Goal: Task Accomplishment & Management: Use online tool/utility

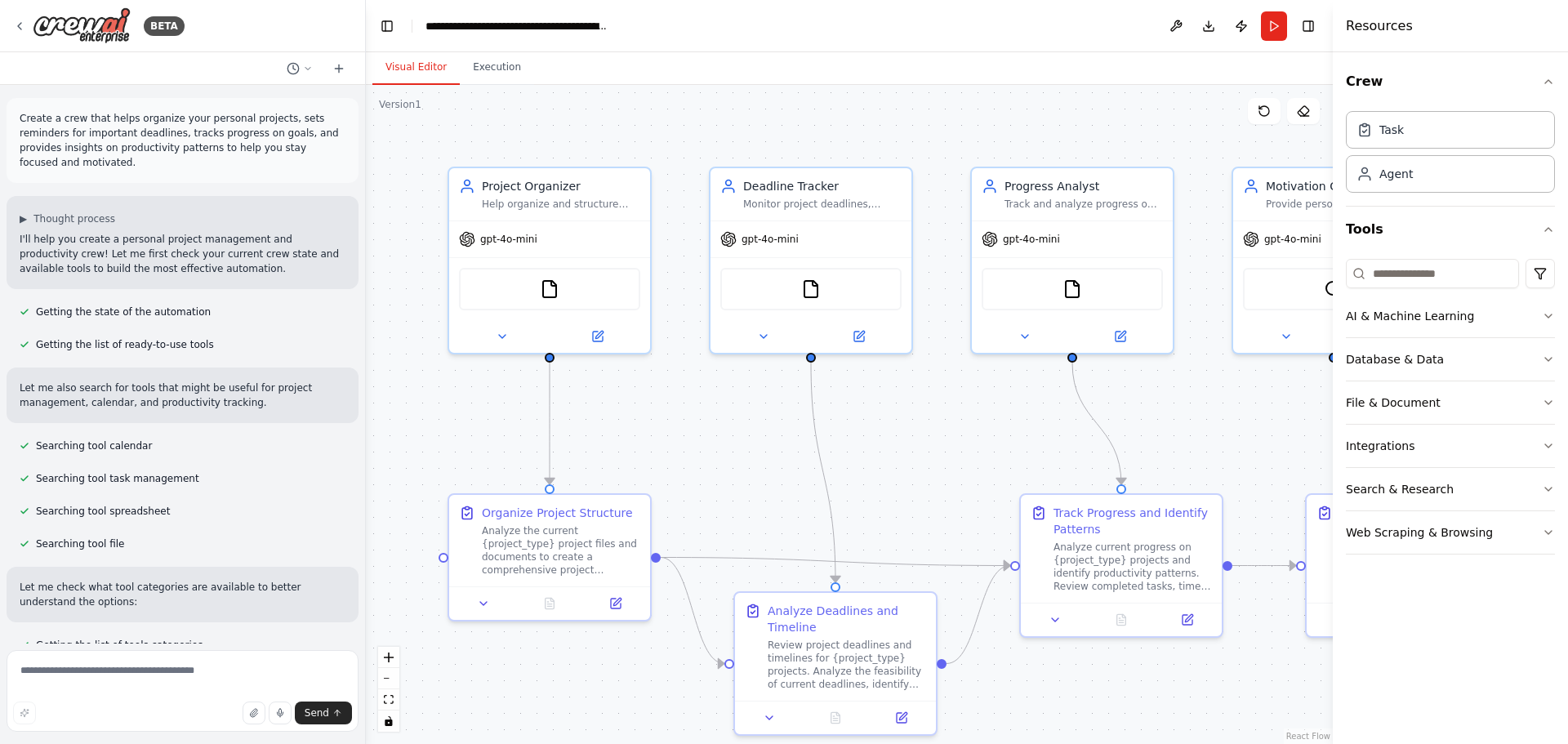
scroll to position [3724, 0]
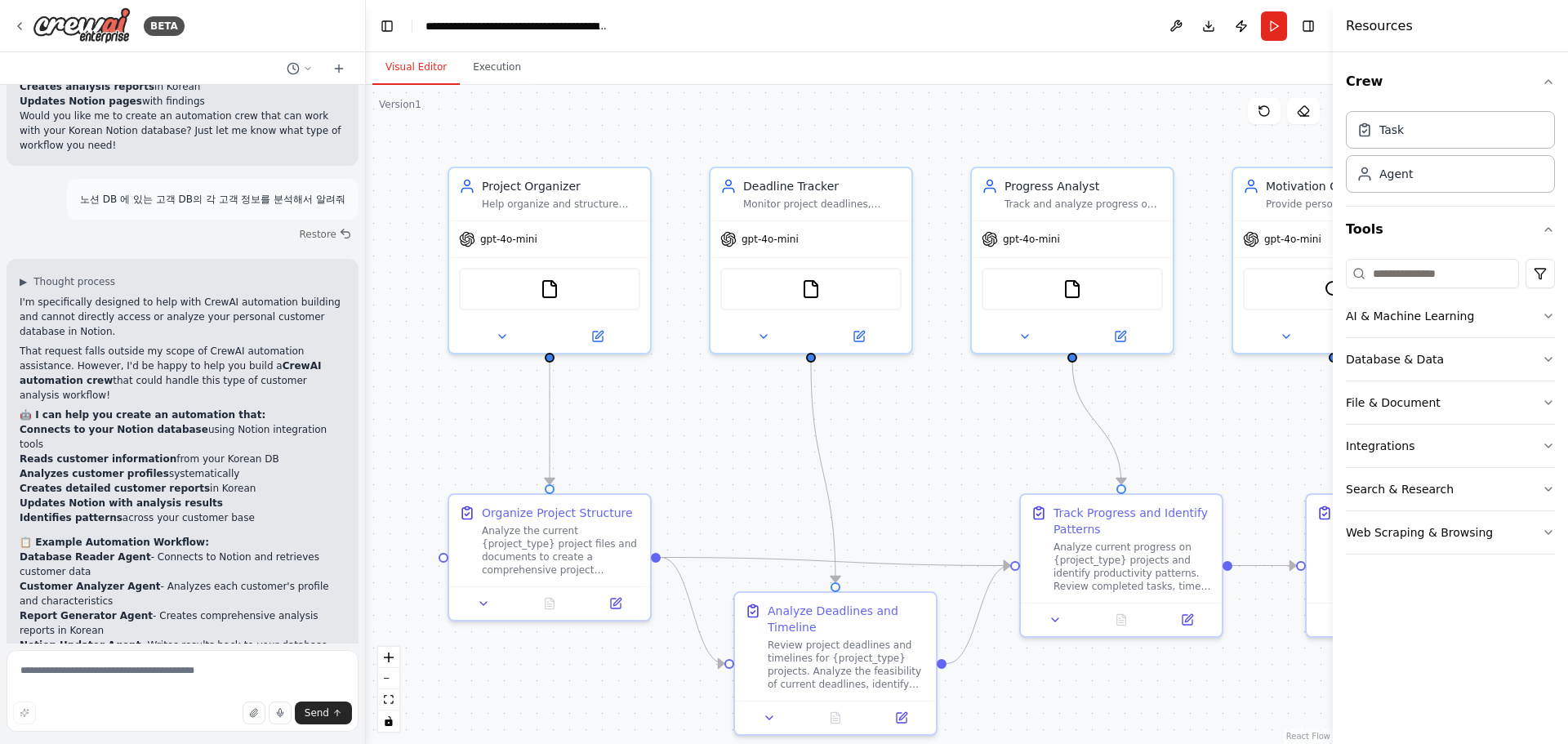
click at [106, 680] on textarea at bounding box center [183, 691] width 352 height 81
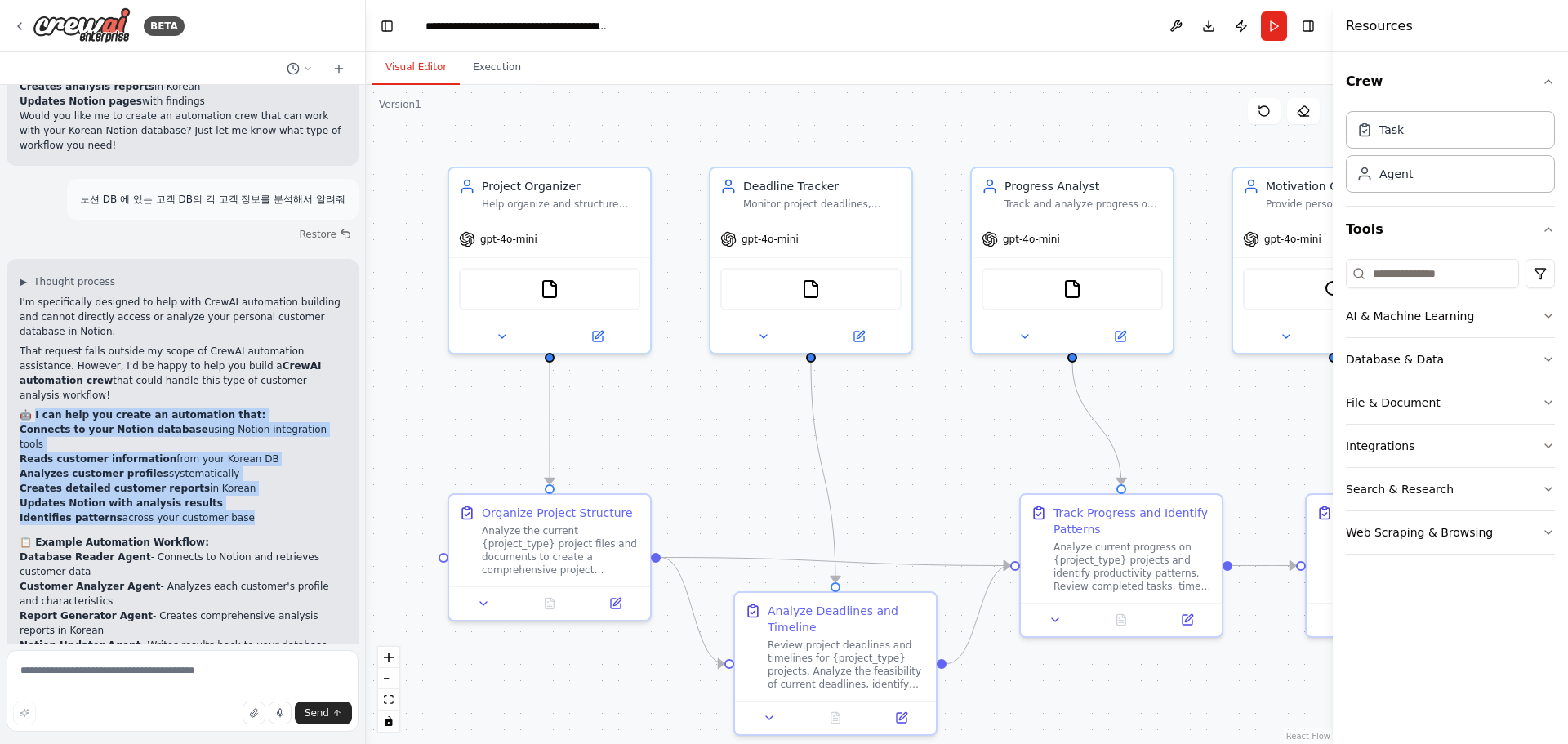
drag, startPoint x: 223, startPoint y: 334, endPoint x: 36, endPoint y: 247, distance: 206.2
click at [36, 295] on div "I'm specifically designed to help with CrewAI automation building and cannot di…" at bounding box center [183, 549] width 326 height 509
copy div "can help you create an automation that: Connects to your Notion database using …"
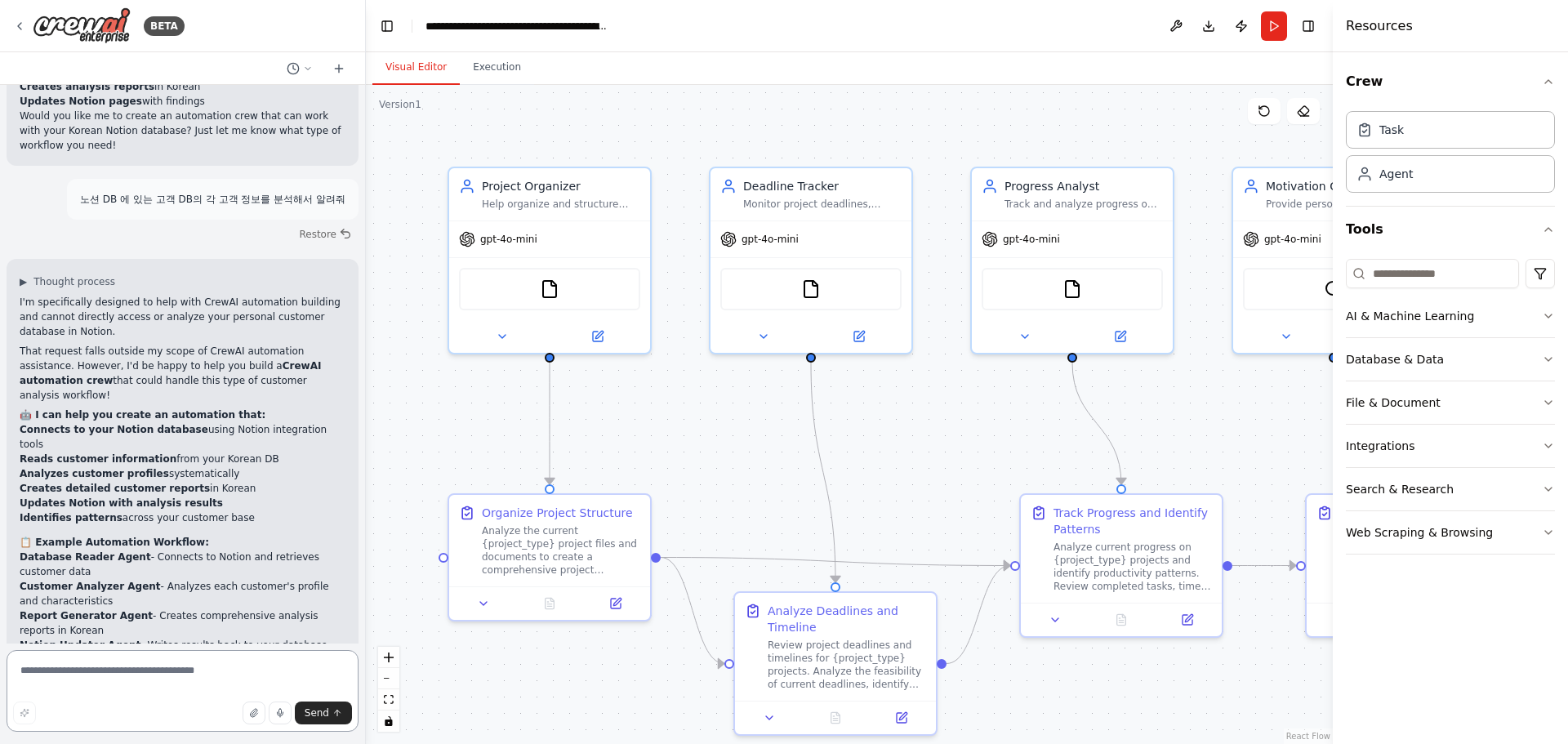
click at [111, 663] on textarea at bounding box center [183, 691] width 352 height 81
type textarea "**********"
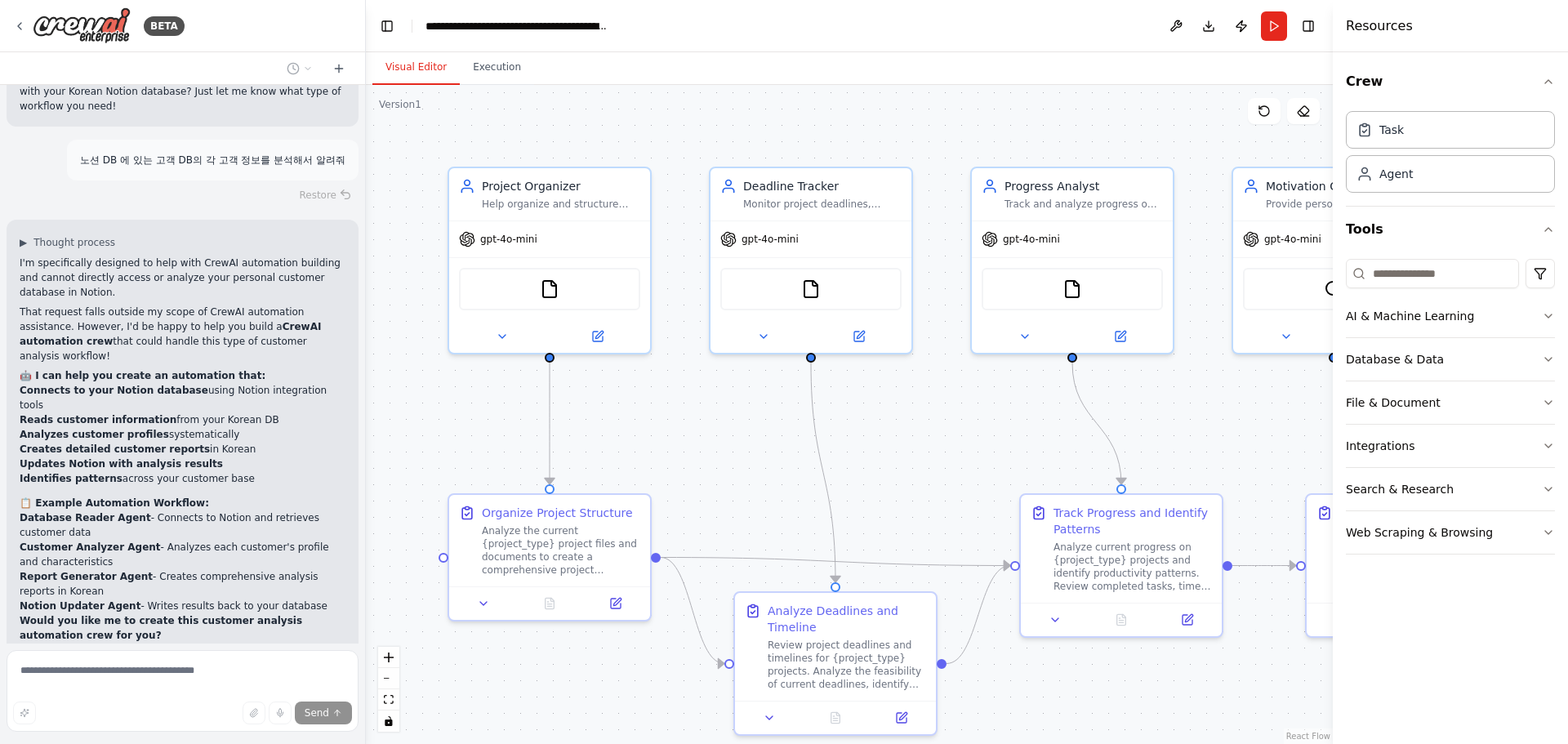
scroll to position [3857, 0]
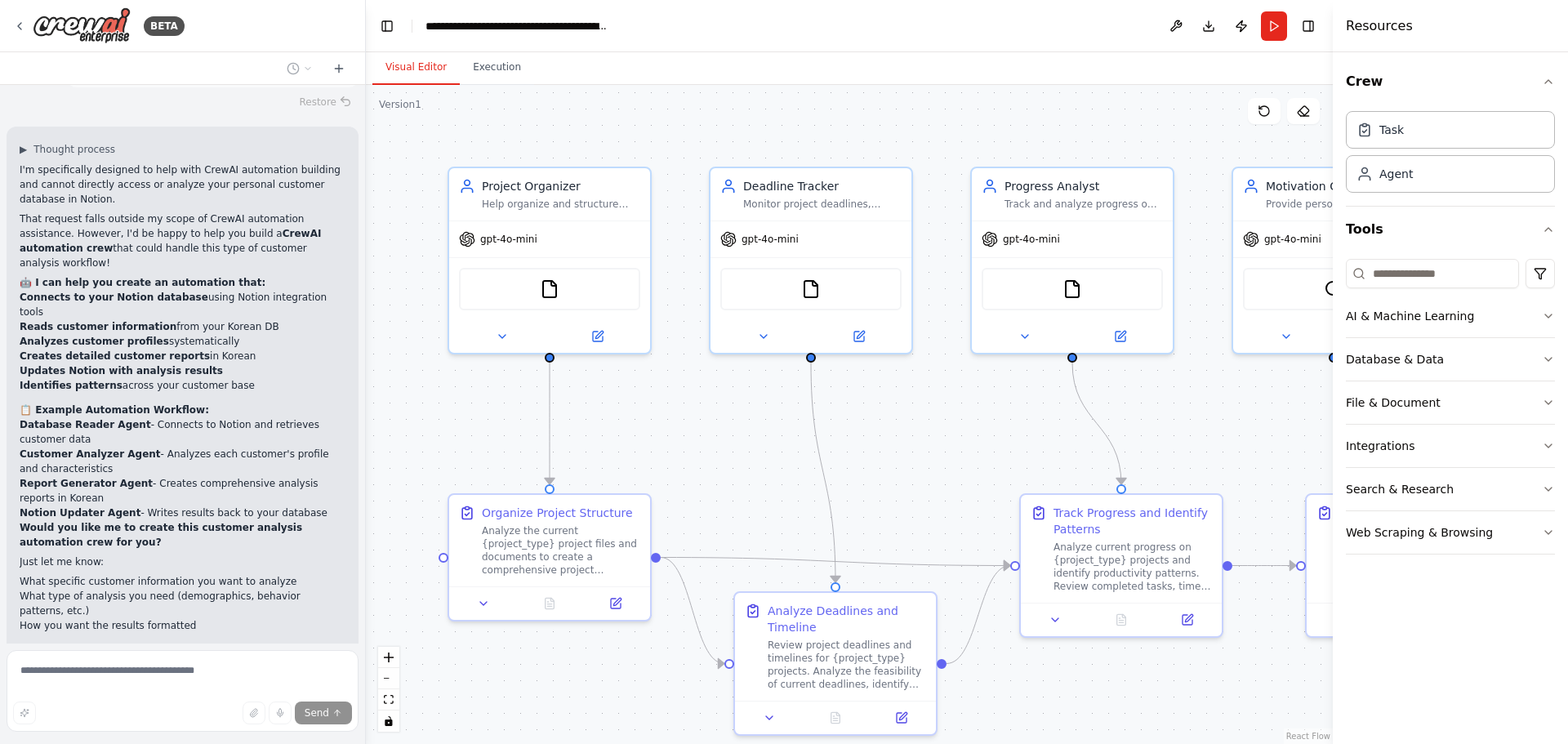
click at [82, 417] on li "Database Reader Agent - Connects to Notion and retrieves customer data" at bounding box center [183, 432] width 326 height 30
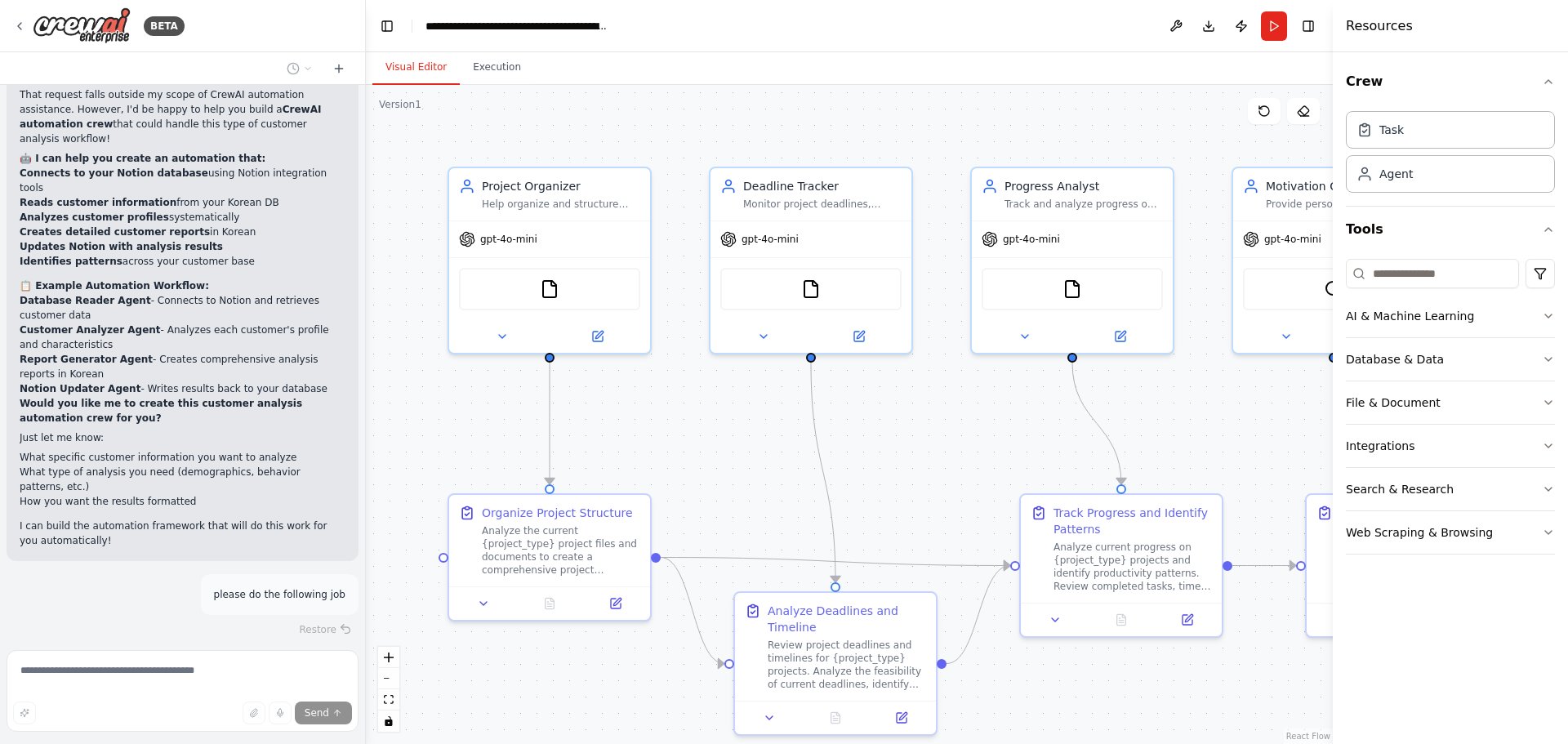
click at [36, 109] on div "I'm specifically designed to help with CrewAI automation building and cannot di…" at bounding box center [183, 293] width 326 height 509
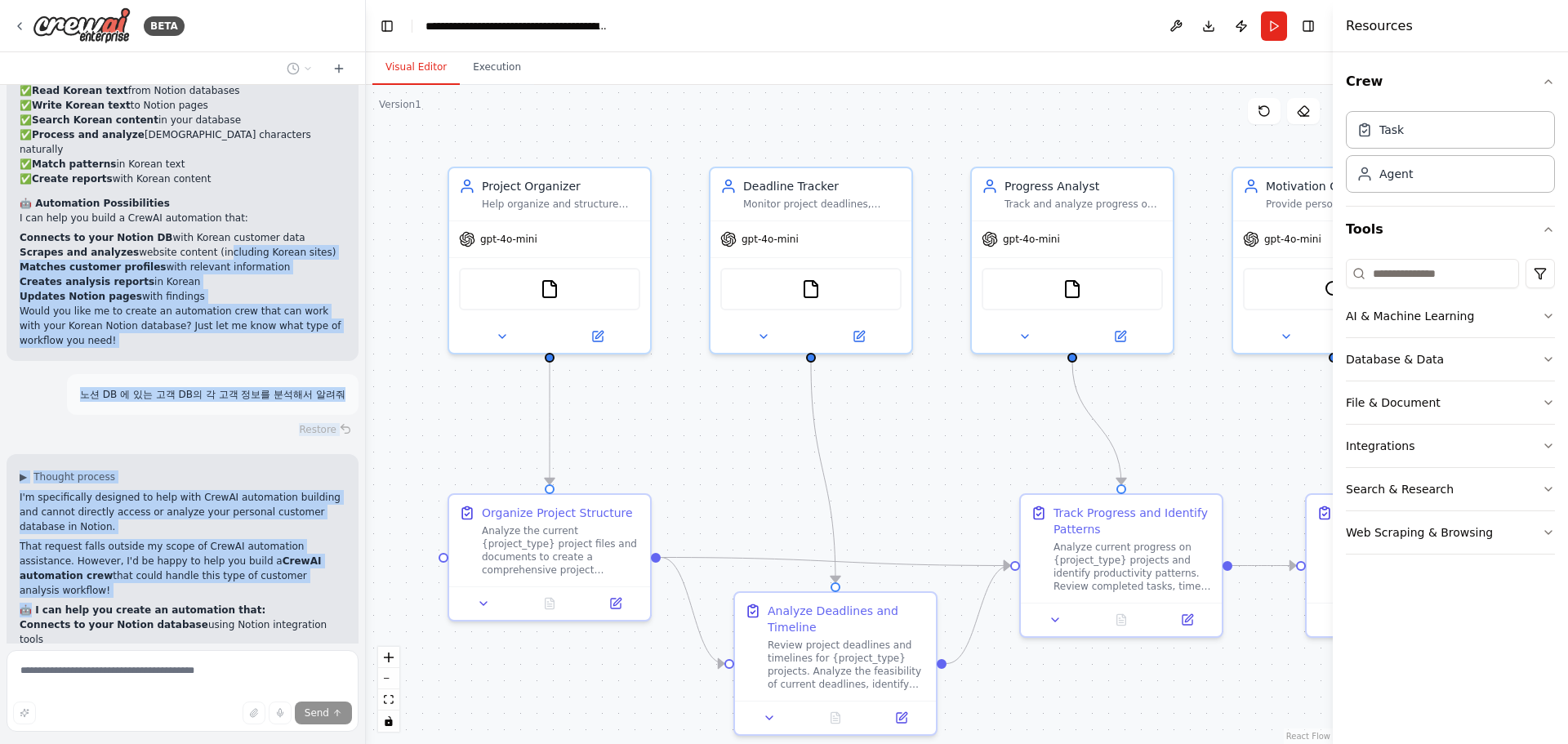
scroll to position [3482, 0]
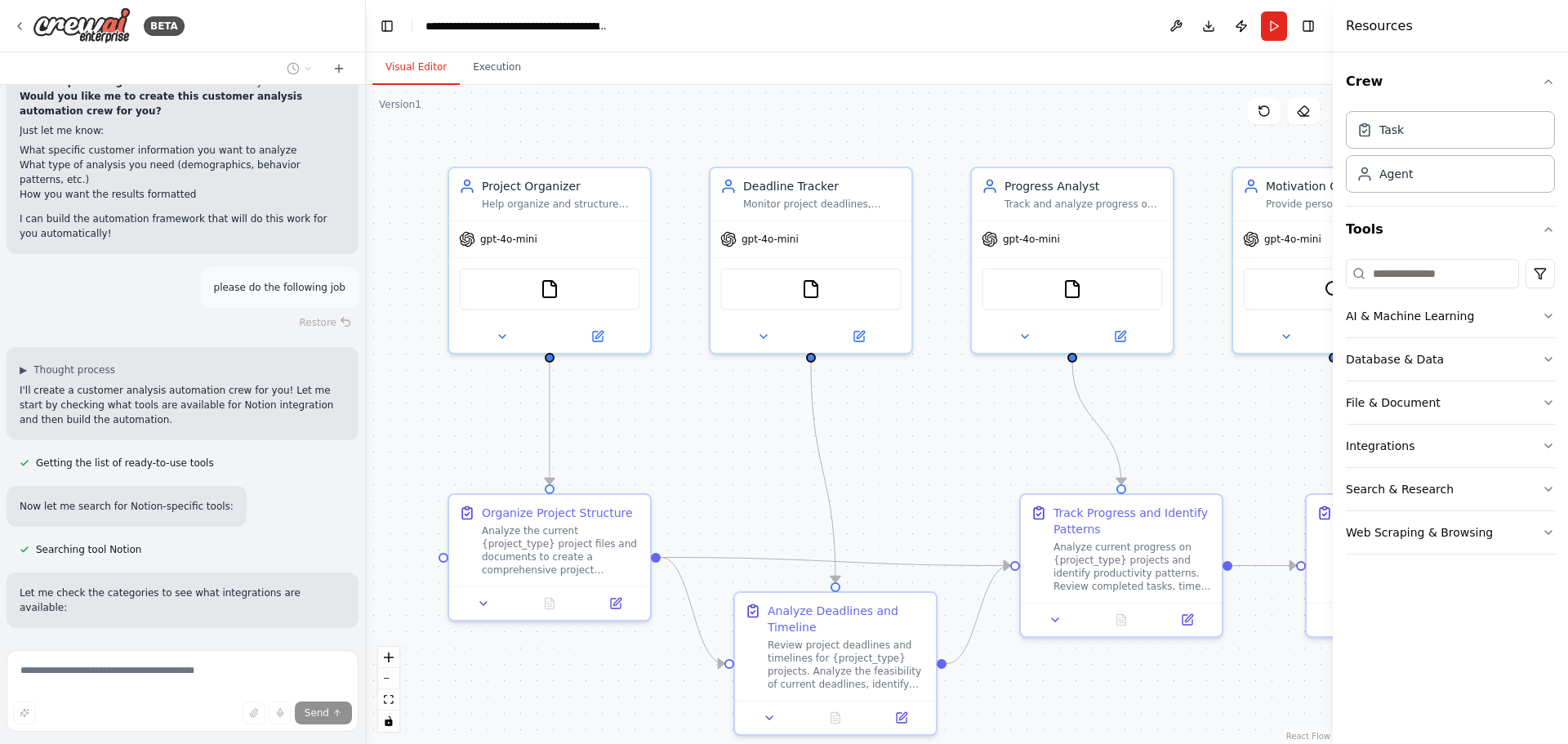
click at [245, 574] on div "Create a crew that helps organize your personal projects, sets reminders for im…" at bounding box center [183, 364] width 365 height 559
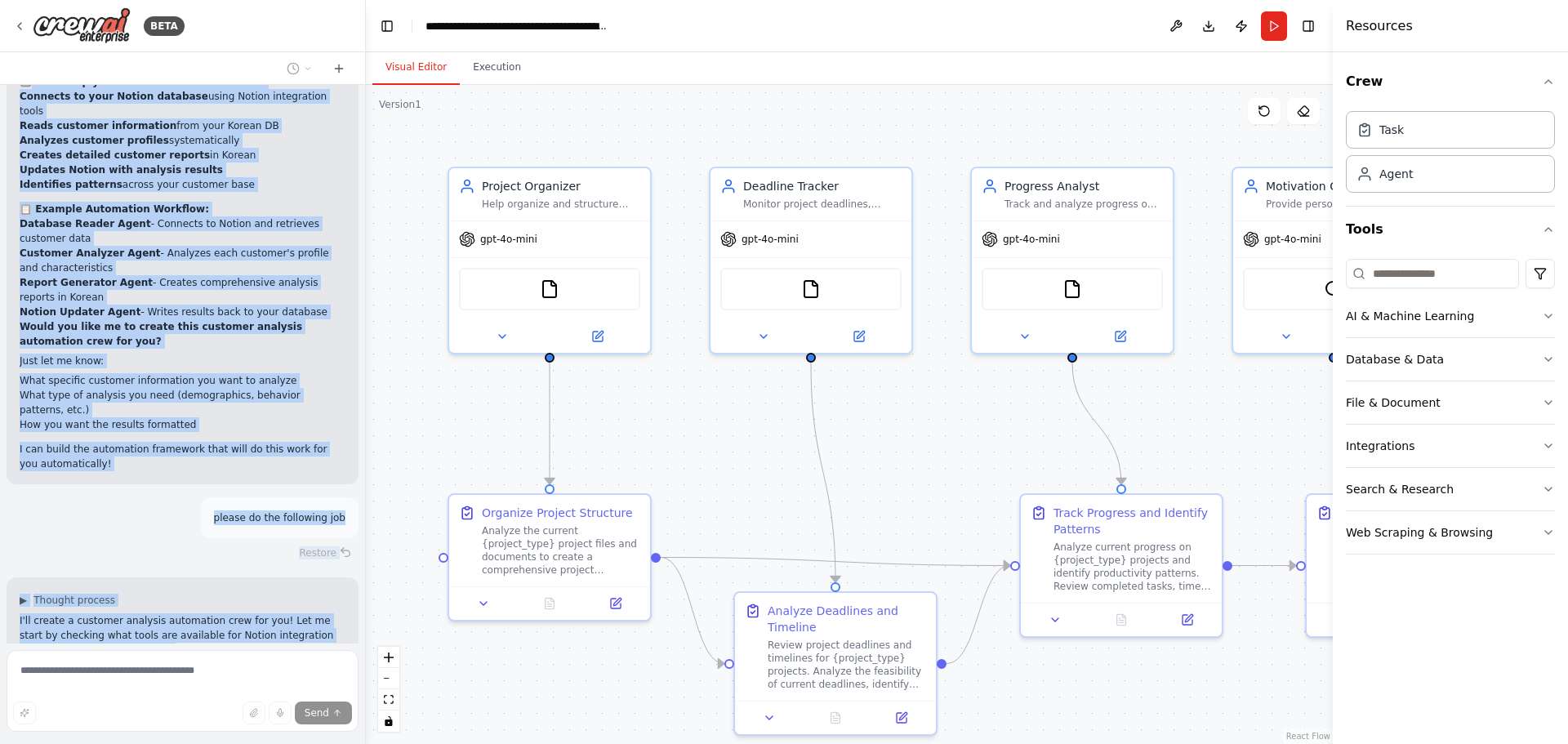
click at [203, 684] on div "Getting the list of ready-to-use tools" at bounding box center [117, 694] width 220 height 20
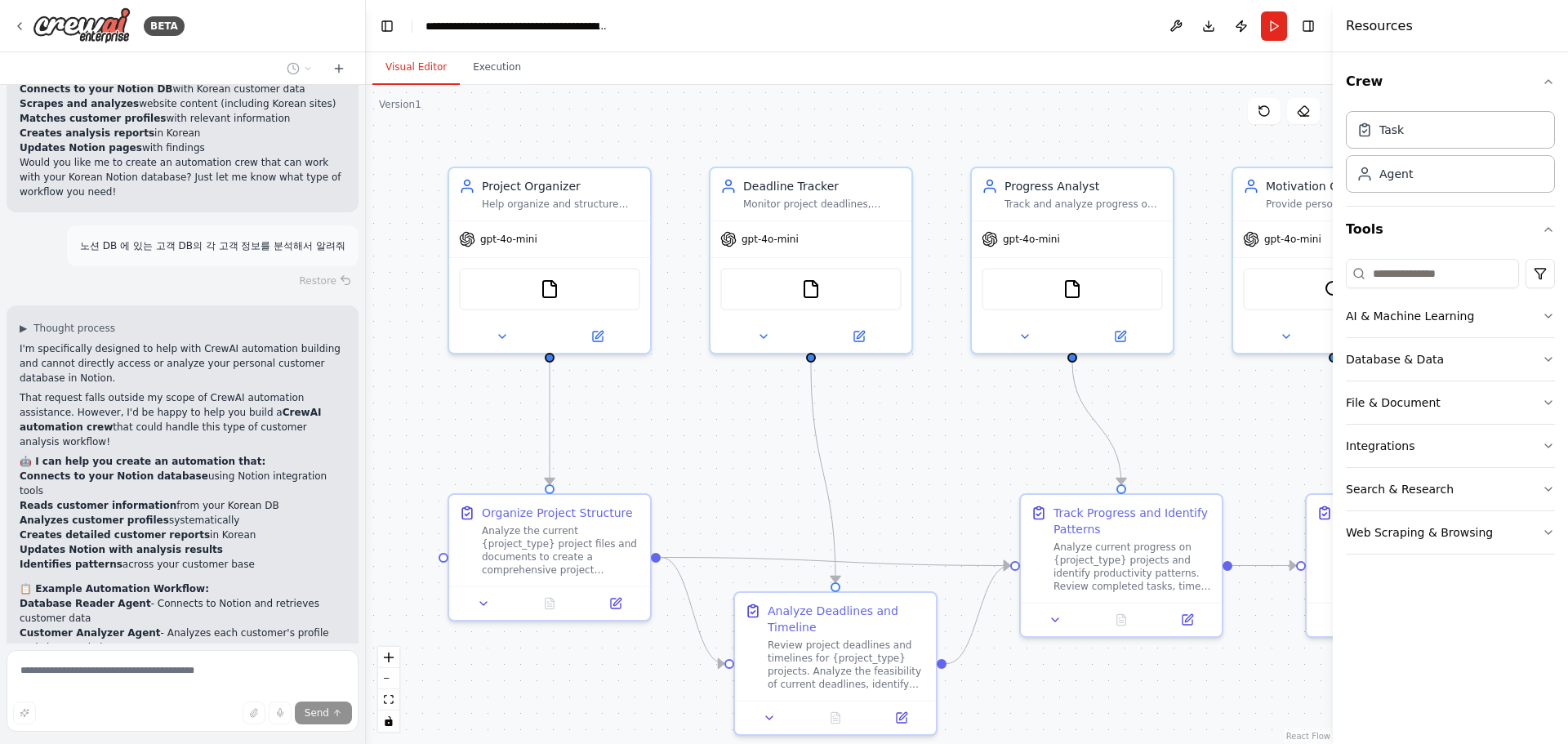
scroll to position [3649, 0]
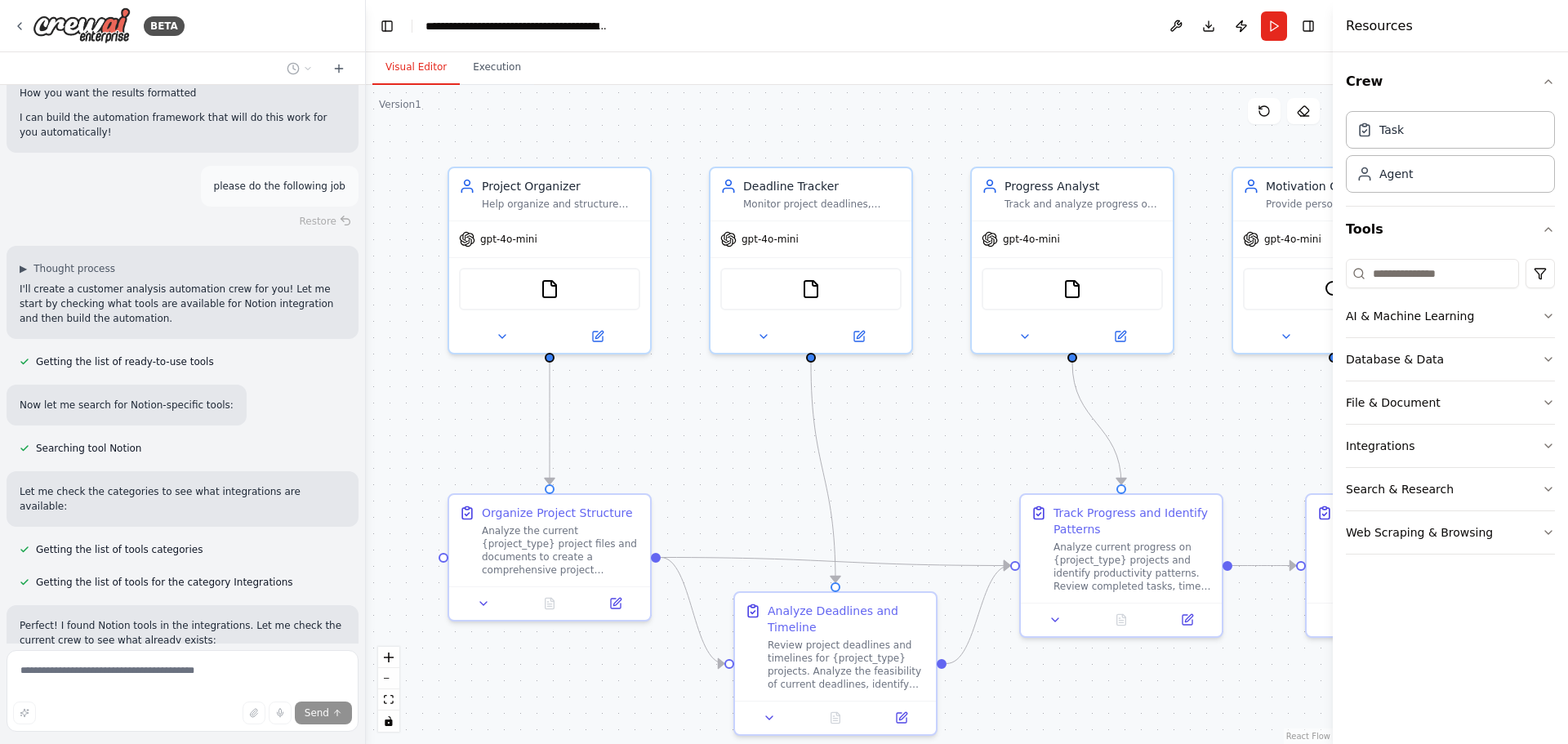
drag, startPoint x: 230, startPoint y: 407, endPoint x: 193, endPoint y: 393, distance: 39.6
click at [193, 393] on div "Create a crew that helps organize your personal projects, sets reminders for im…" at bounding box center [183, 364] width 365 height 559
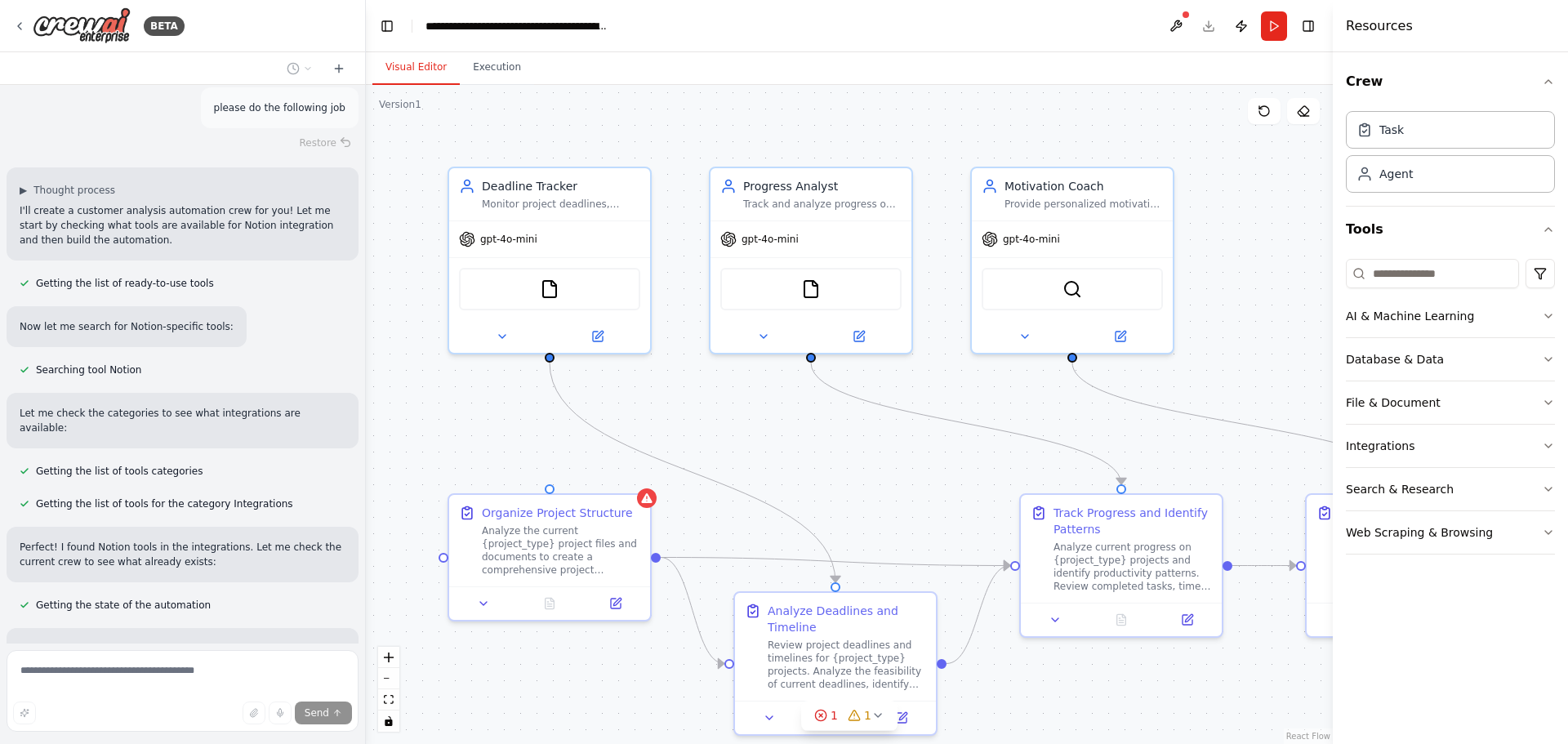
click at [207, 387] on div "Create a crew that helps organize your personal projects, sets reminders for im…" at bounding box center [183, 364] width 365 height 559
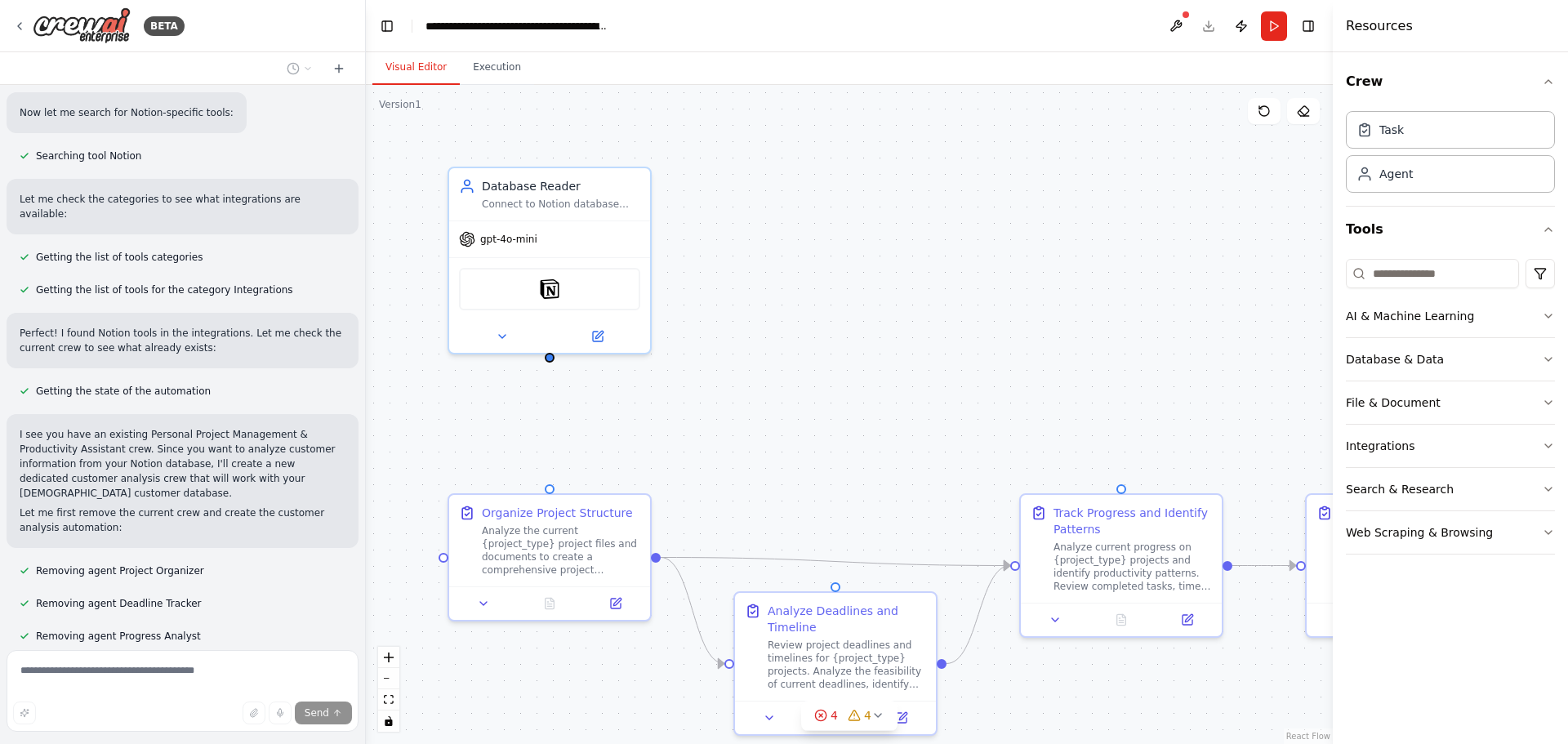
scroll to position [4697, 0]
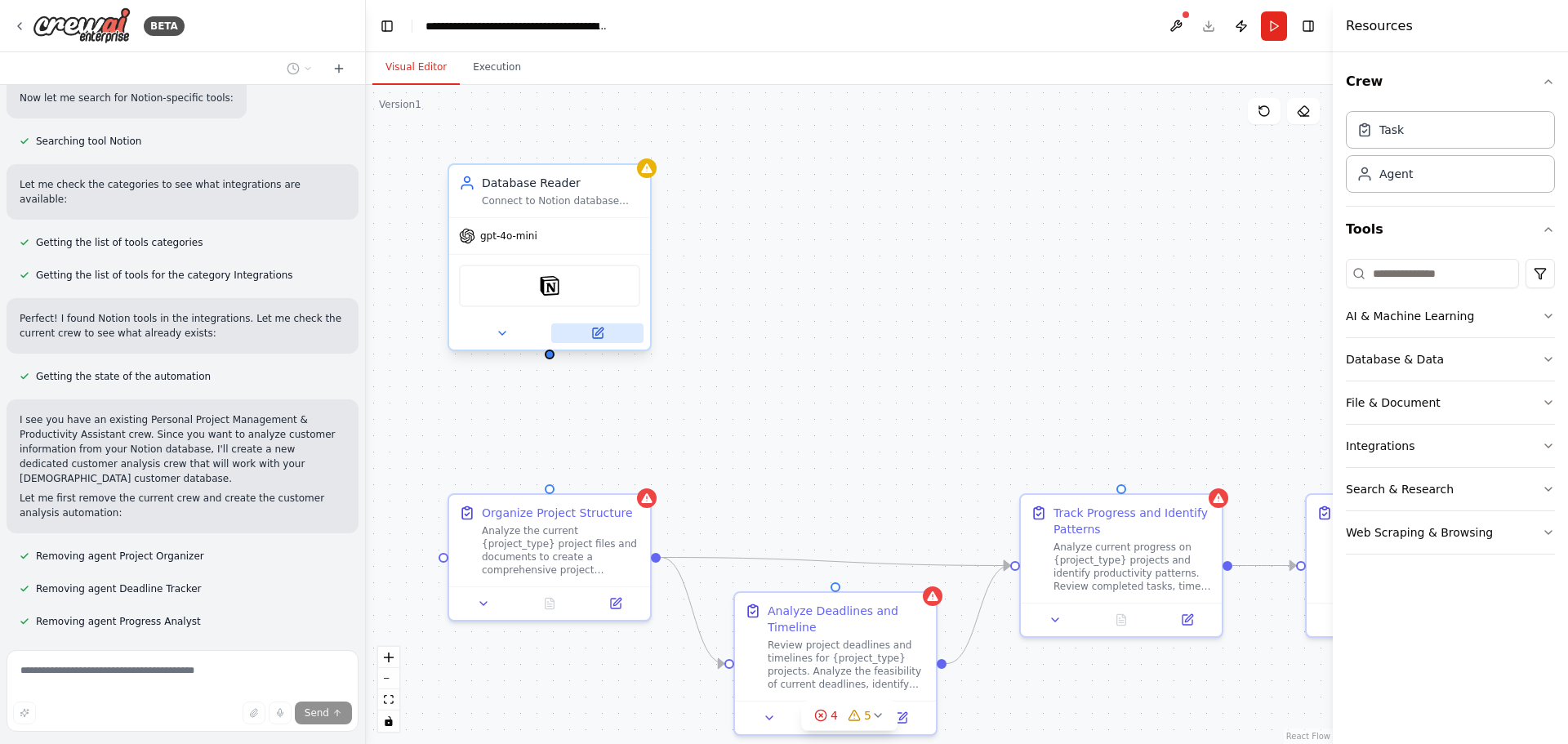
click at [598, 337] on icon at bounding box center [598, 333] width 10 height 10
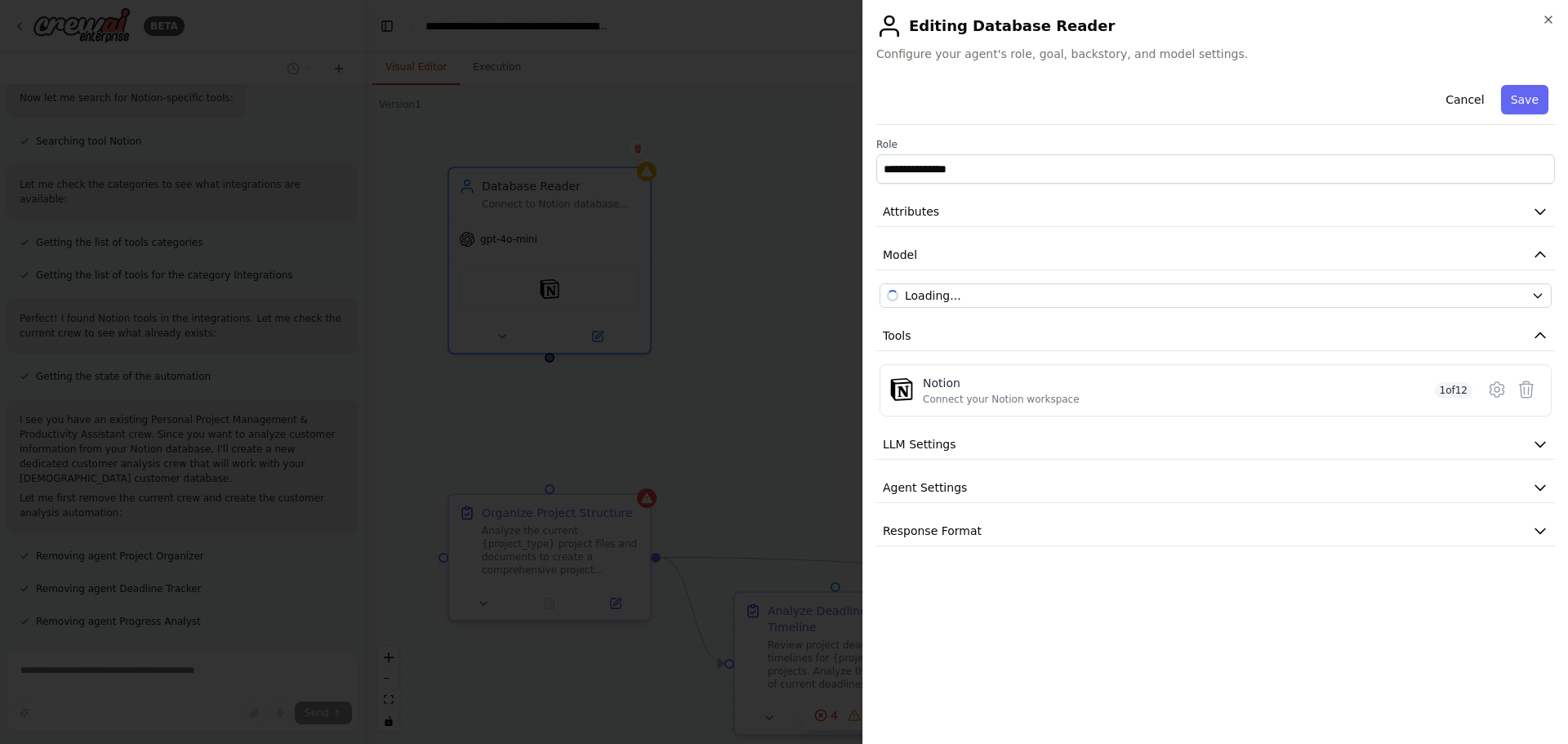
scroll to position [4729, 0]
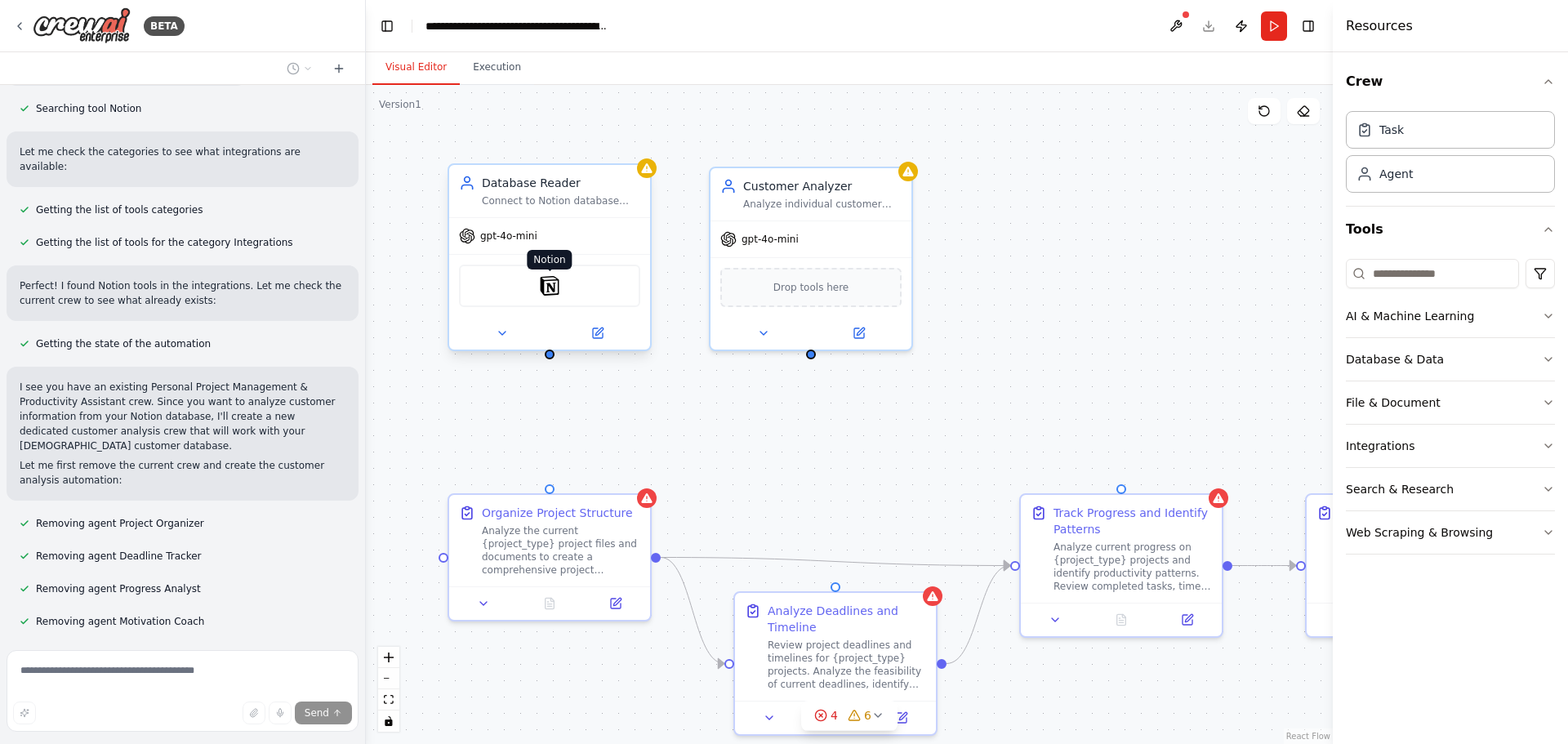
click at [546, 291] on img at bounding box center [550, 286] width 20 height 20
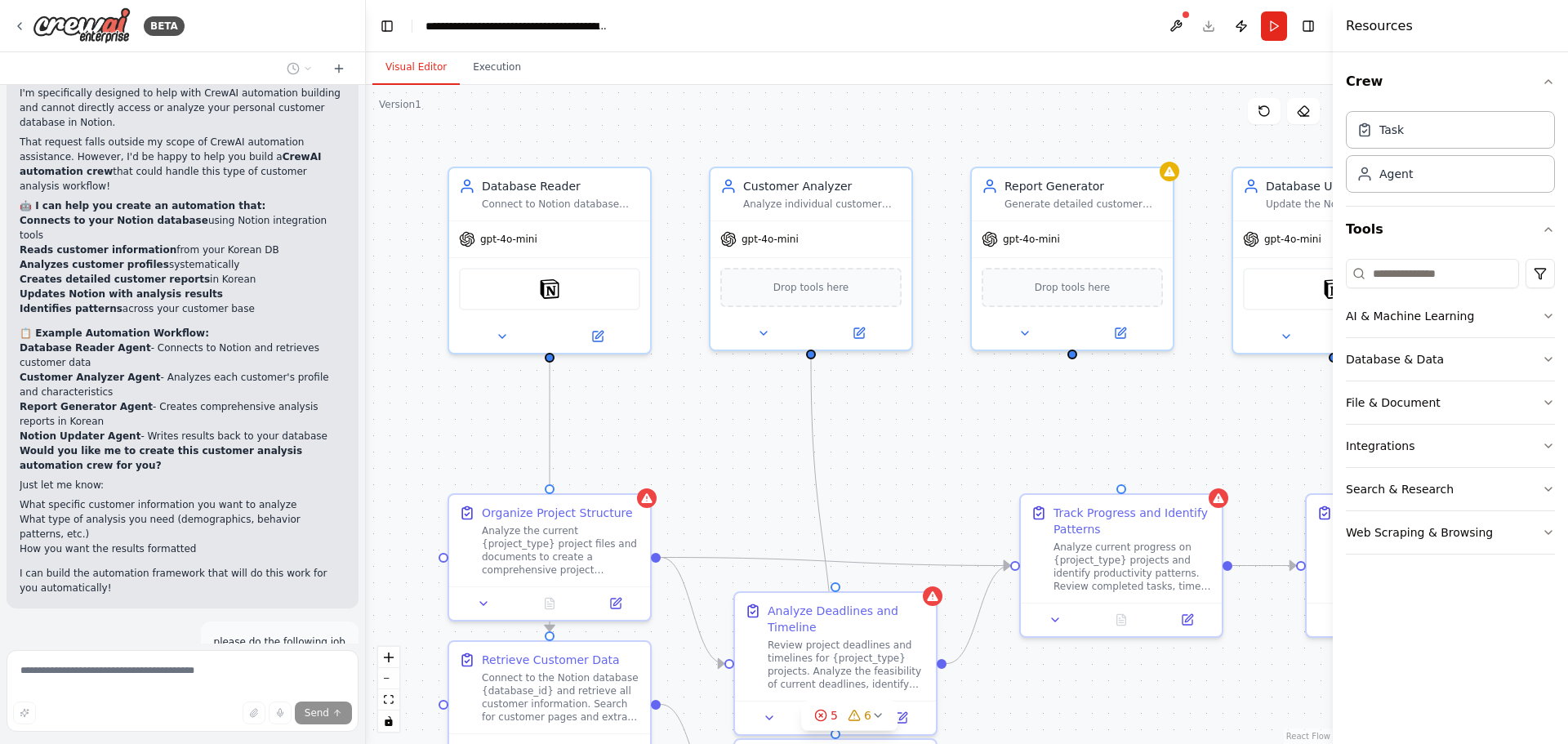
scroll to position [3525, 0]
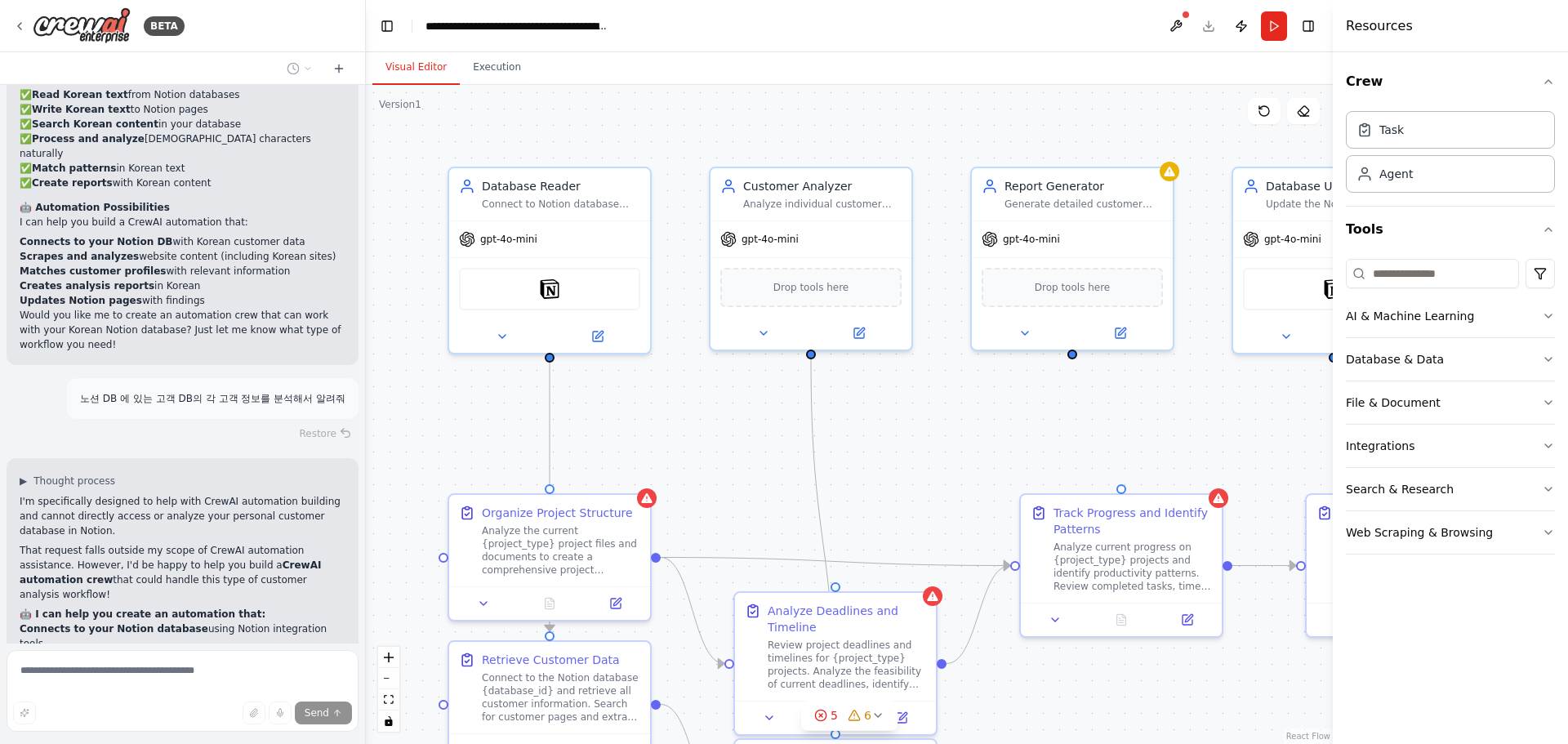
drag, startPoint x: 36, startPoint y: 441, endPoint x: 246, endPoint y: 526, distance: 226.6
click at [246, 526] on div "I'm specifically designed to help with CrewAI automation building and cannot di…" at bounding box center [183, 749] width 326 height 509
copy div "can help you create an automation that: Connects to your Notion database using …"
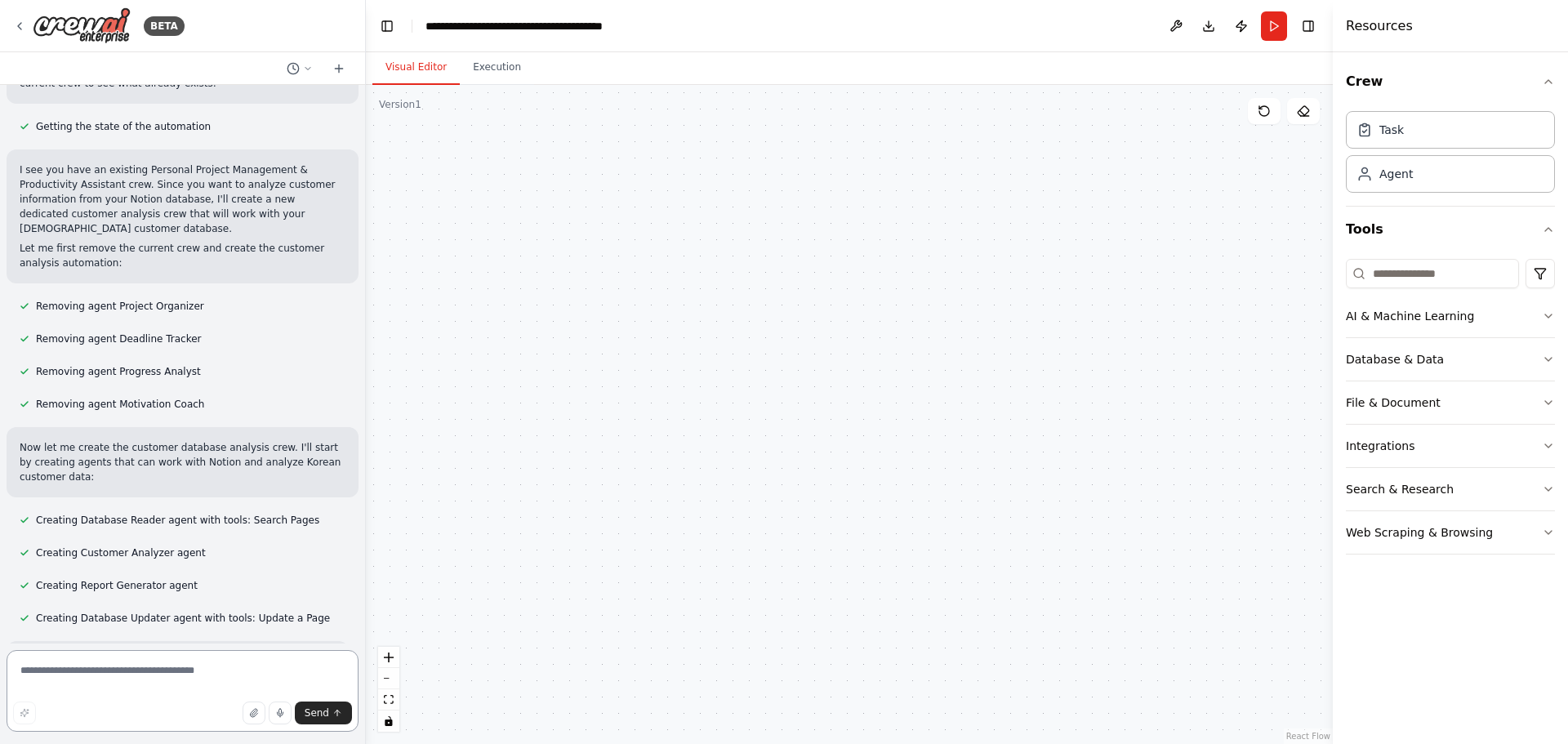
scroll to position [6352, 0]
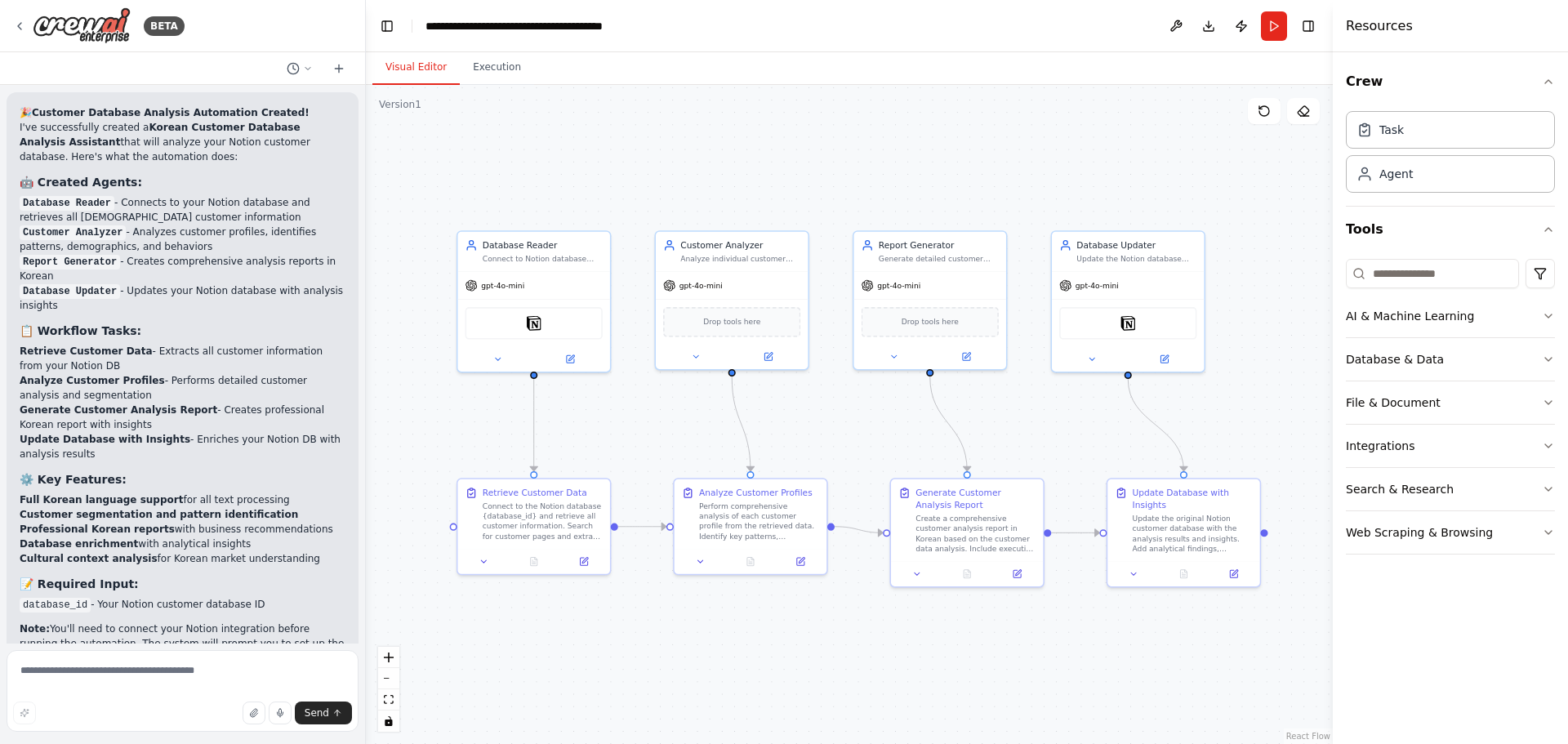
drag, startPoint x: 1228, startPoint y: 425, endPoint x: 1048, endPoint y: 423, distance: 180.0
click at [1048, 423] on div ".deletable-edge-delete-btn { width: 20px; height: 20px; border: 0px solid #ffff…" at bounding box center [849, 414] width 967 height 659
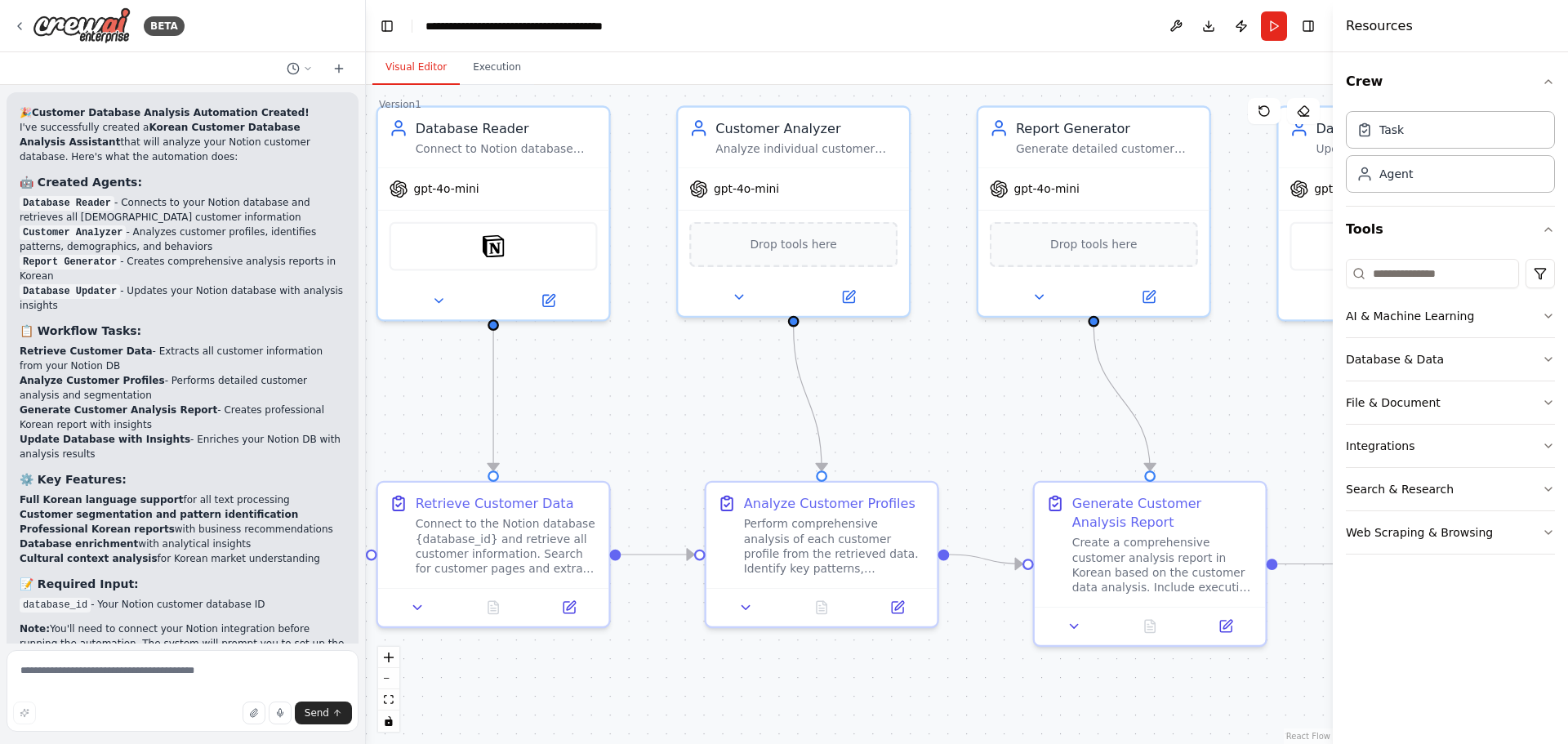
drag, startPoint x: 833, startPoint y: 452, endPoint x: 994, endPoint y: 431, distance: 162.4
click at [994, 431] on div ".deletable-edge-delete-btn { width: 20px; height: 20px; border: 0px solid #ffff…" at bounding box center [849, 414] width 967 height 659
click at [805, 248] on span "Drop tools here" at bounding box center [793, 240] width 86 height 19
click at [958, 361] on div ".deletable-edge-delete-btn { width: 20px; height: 20px; border: 0px solid #ffff…" at bounding box center [849, 414] width 967 height 659
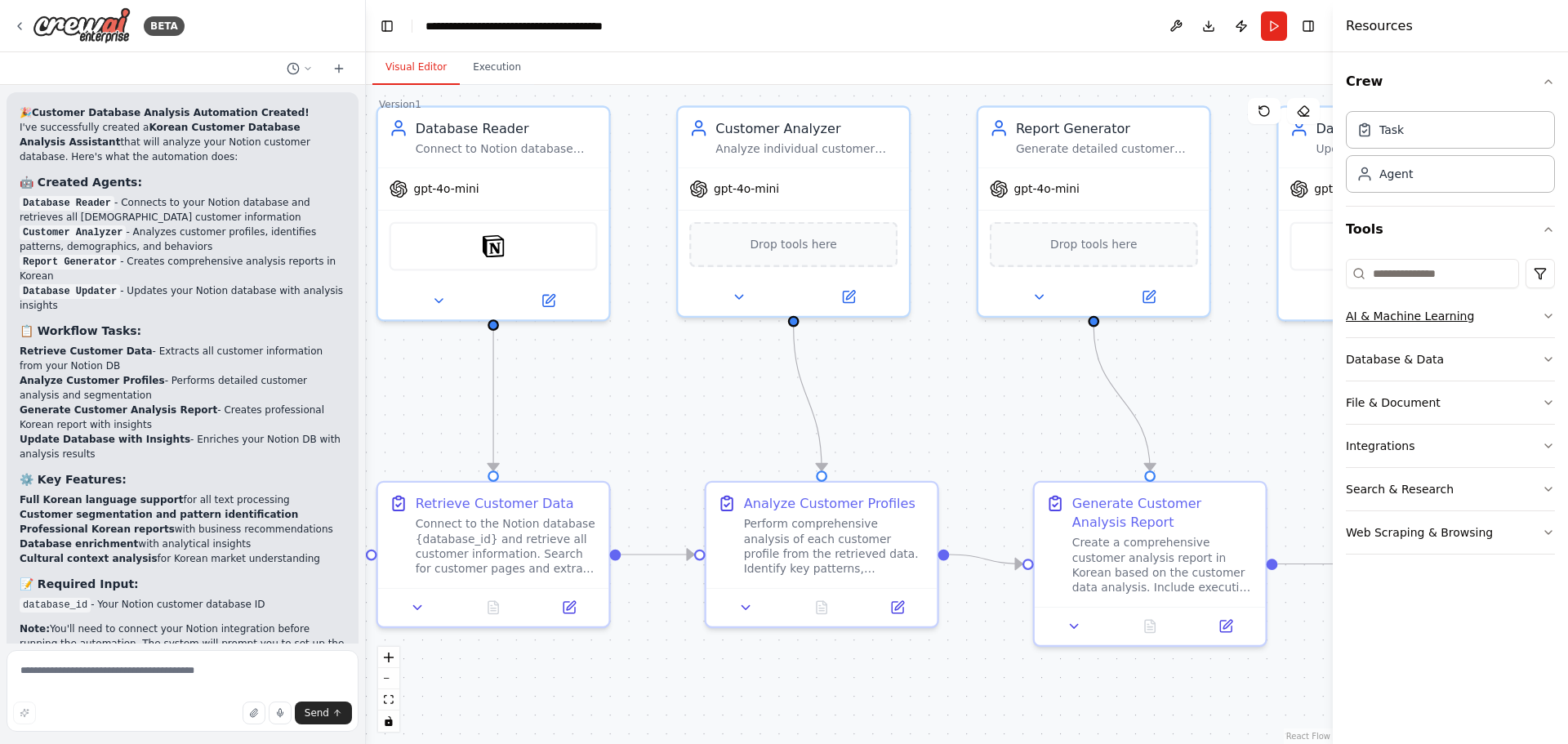
click at [1547, 314] on icon "button" at bounding box center [1548, 316] width 13 height 13
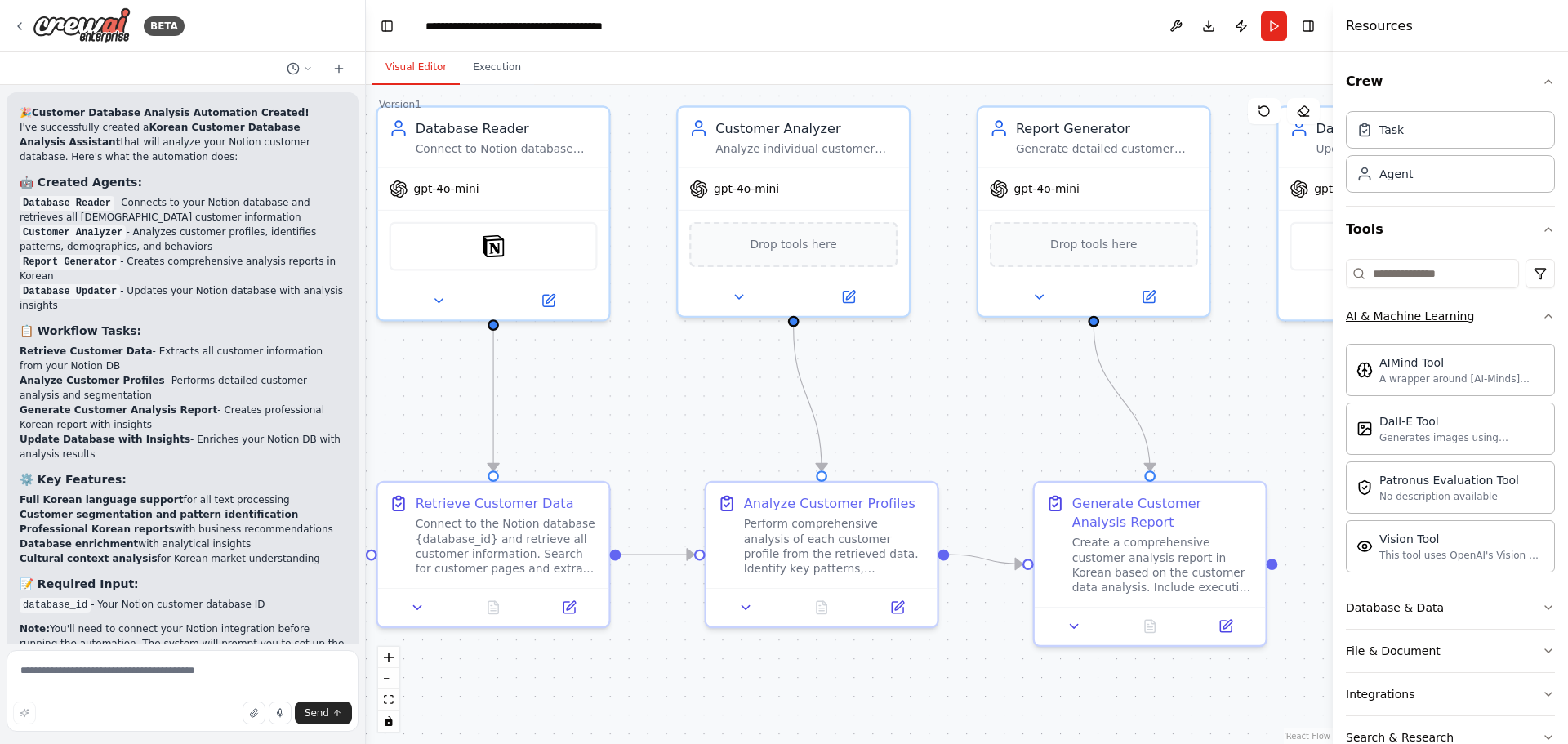
click at [1542, 314] on icon "button" at bounding box center [1548, 316] width 13 height 13
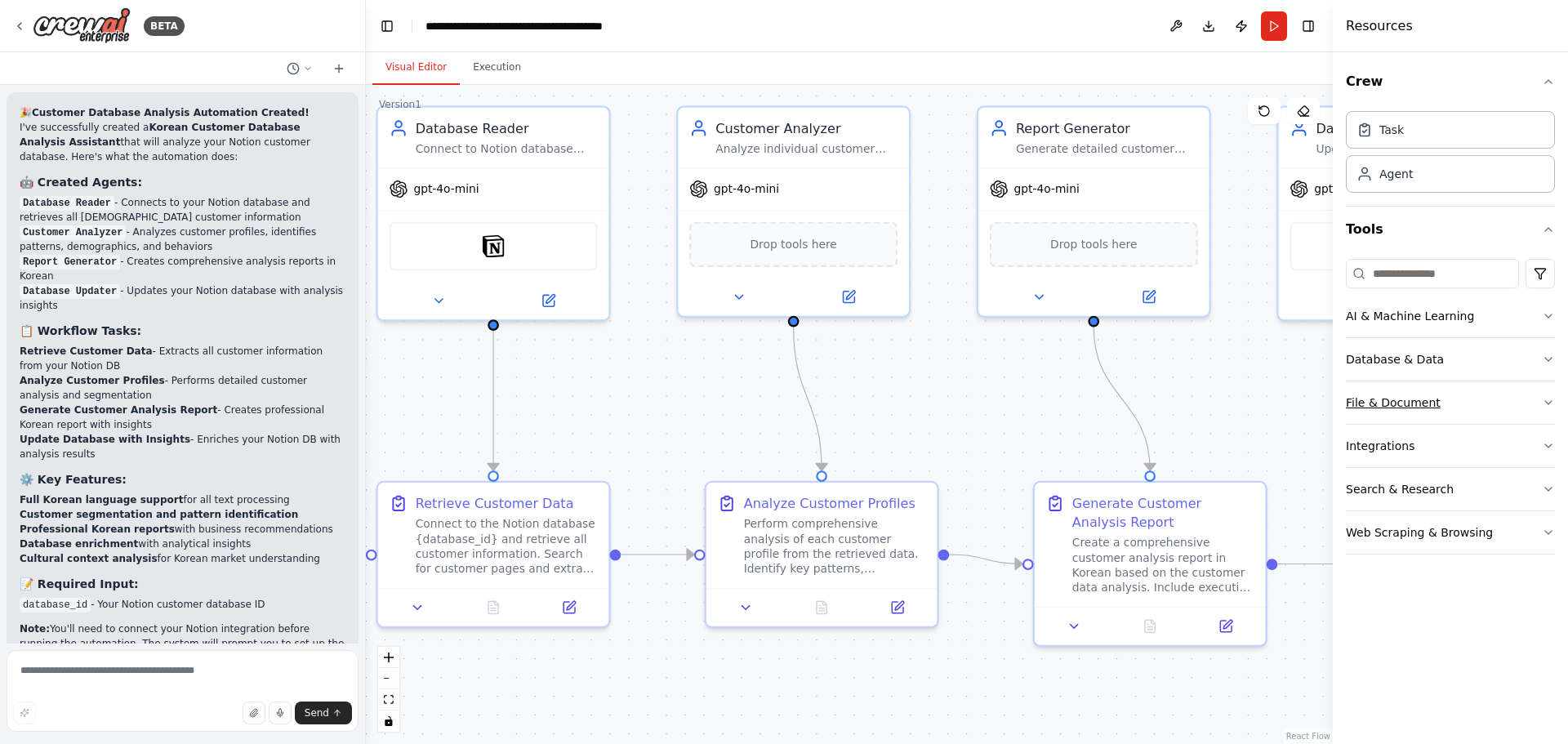
click at [1546, 402] on icon "button" at bounding box center [1548, 402] width 7 height 3
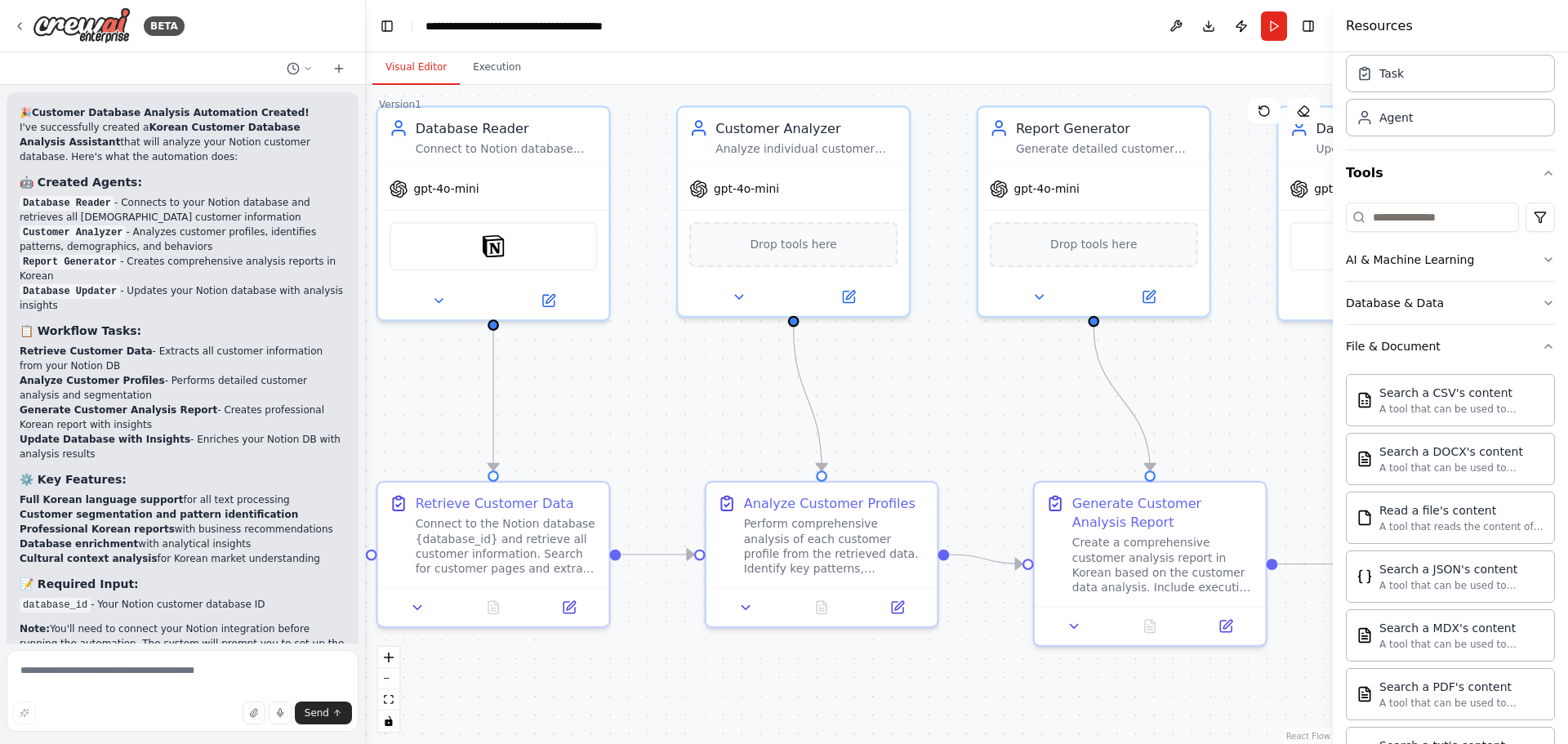
scroll to position [81, 0]
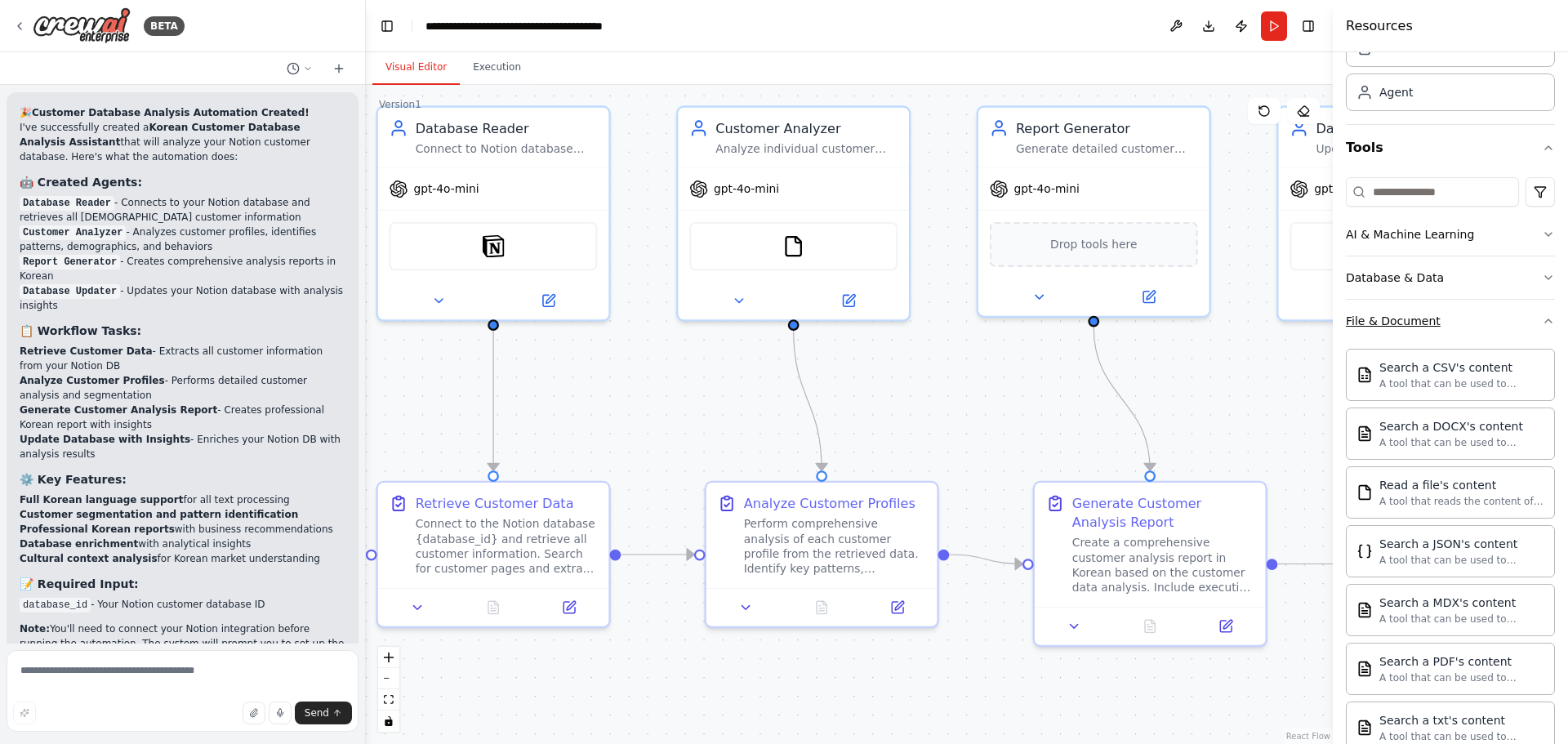
click at [1542, 319] on icon "button" at bounding box center [1548, 321] width 13 height 13
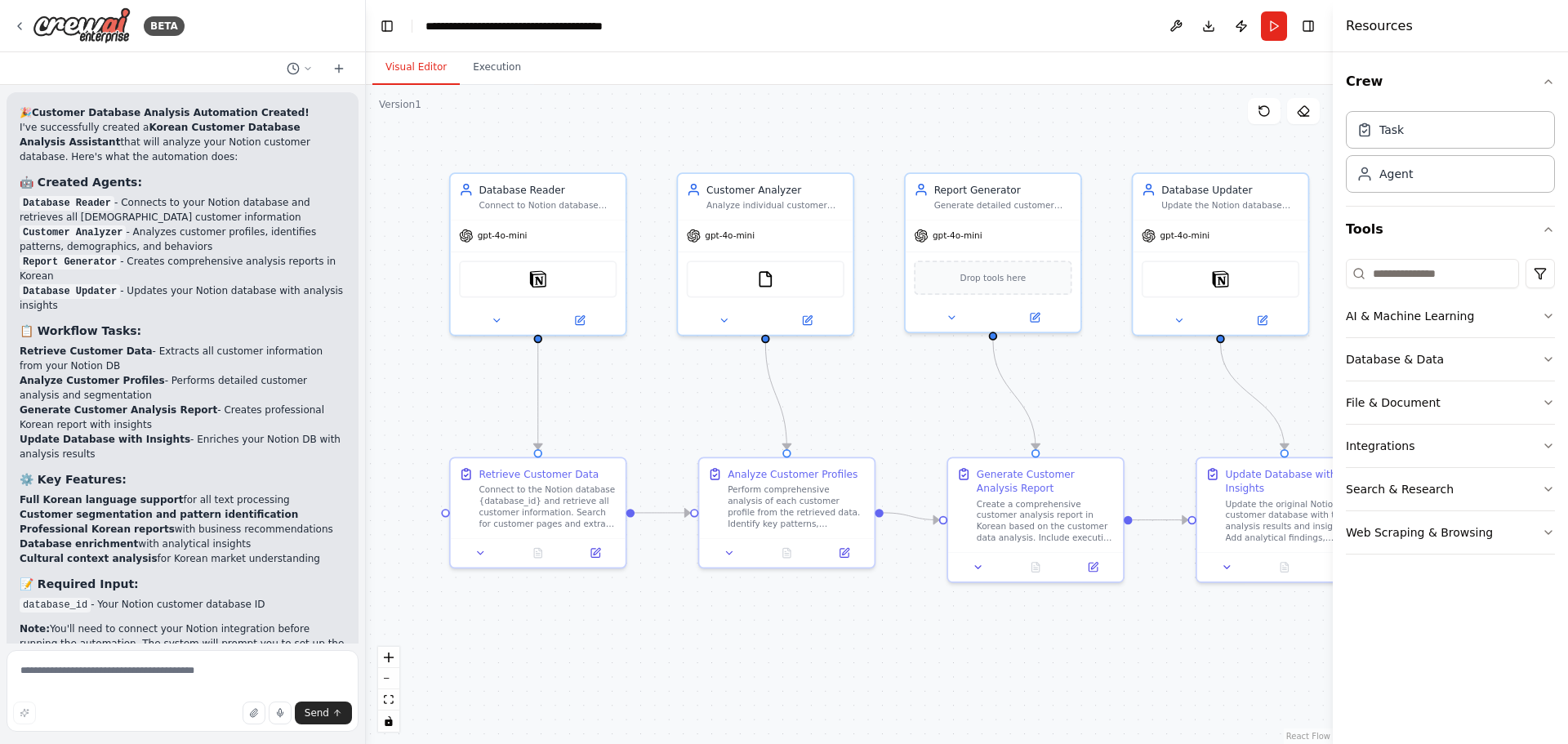
drag, startPoint x: 1254, startPoint y: 404, endPoint x: 1120, endPoint y: 398, distance: 134.1
click at [1120, 398] on div ".deletable-edge-delete-btn { width: 20px; height: 20px; border: 0px solid #ffff…" at bounding box center [849, 414] width 967 height 659
click at [1546, 490] on icon "button" at bounding box center [1548, 490] width 13 height 13
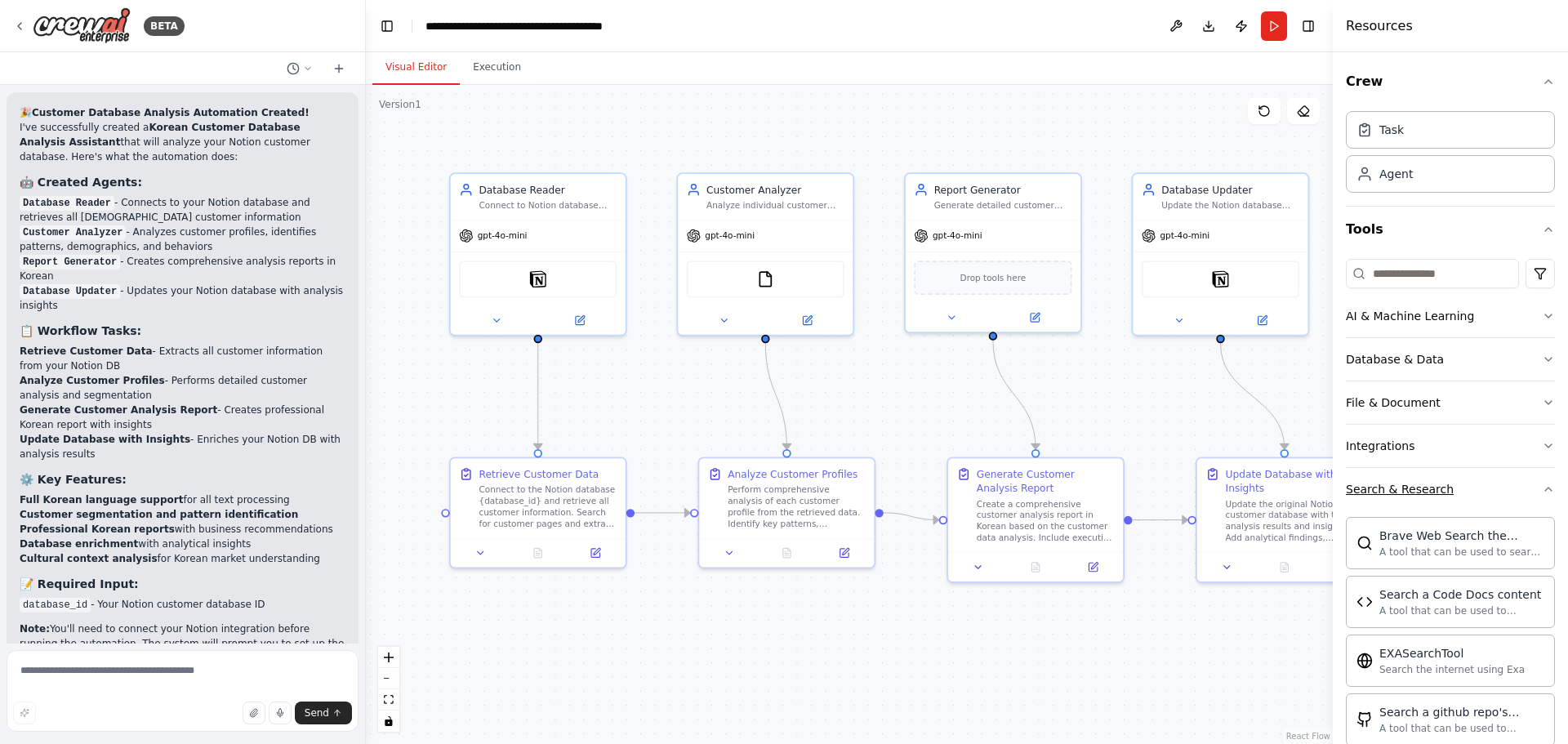
click at [1542, 490] on icon "button" at bounding box center [1548, 490] width 13 height 13
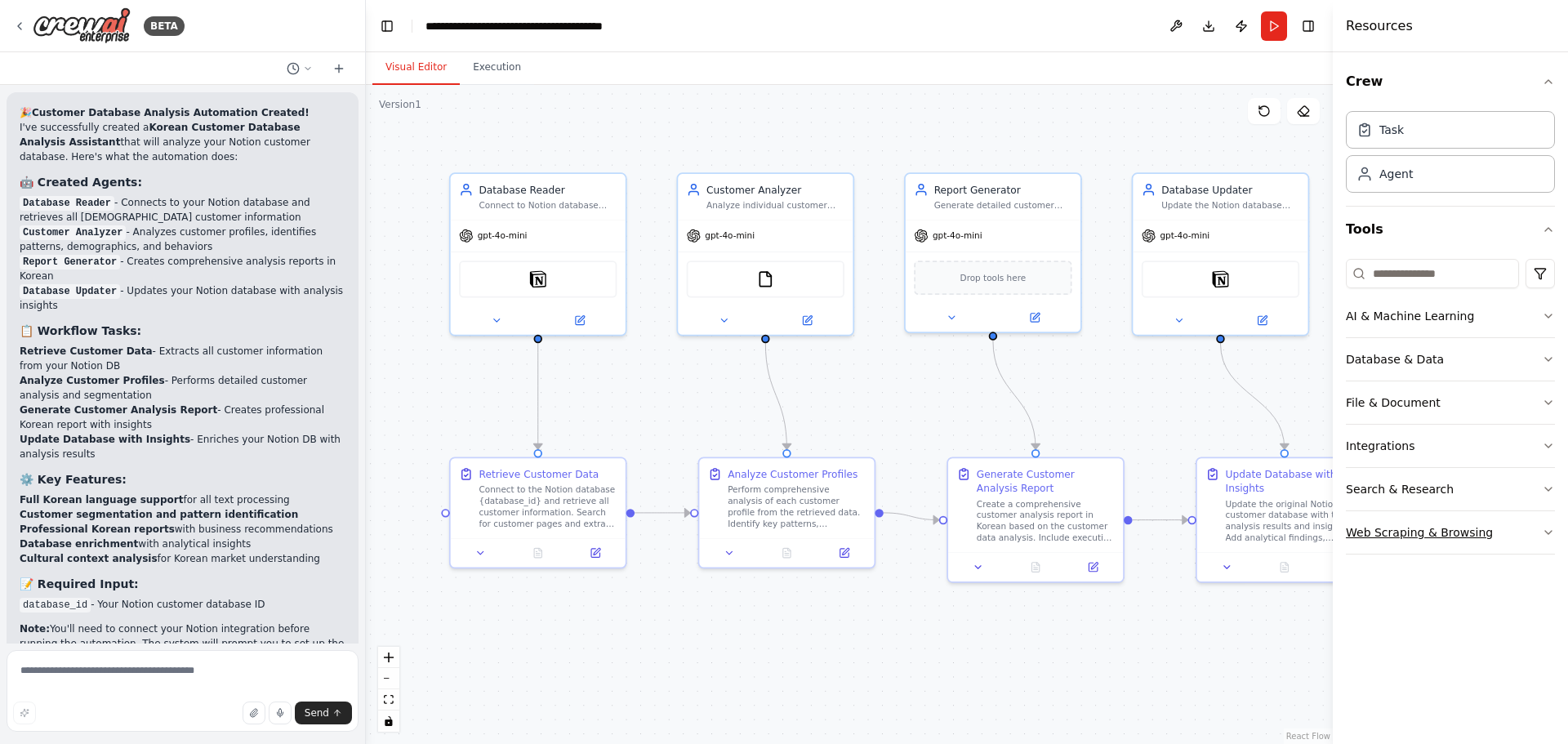
click at [1545, 532] on icon "button" at bounding box center [1548, 532] width 13 height 13
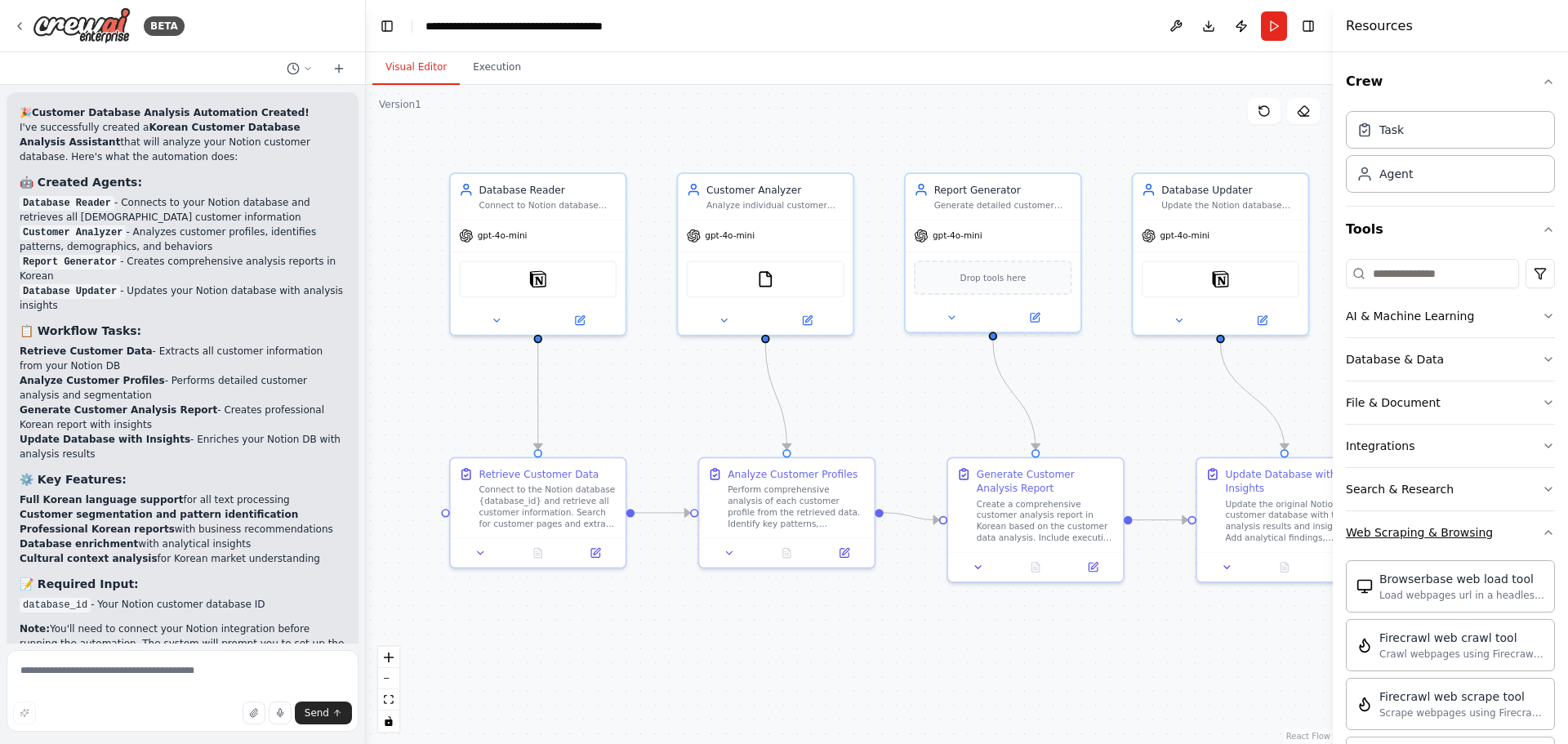
click at [1542, 530] on icon "button" at bounding box center [1548, 532] width 13 height 13
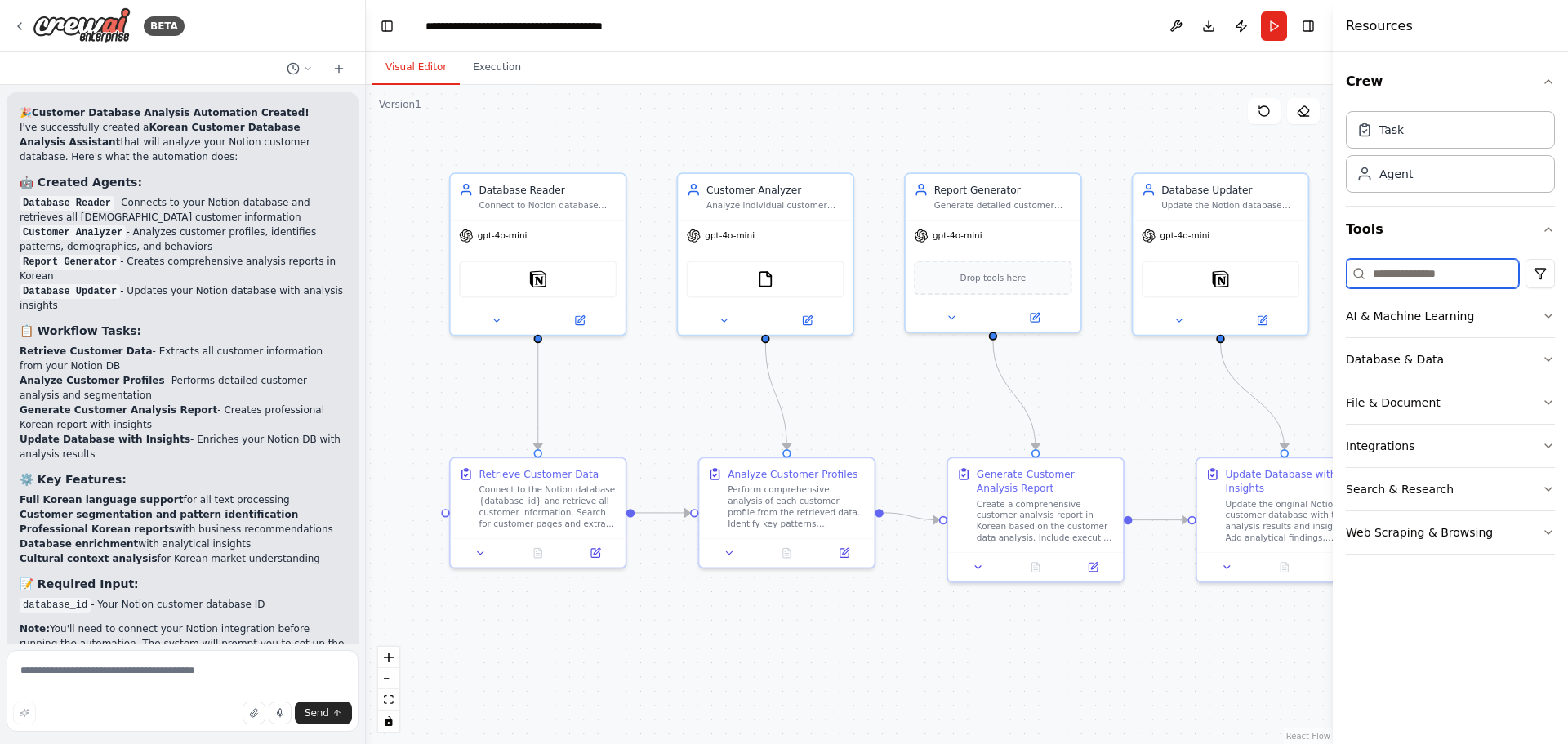
click at [1411, 271] on input at bounding box center [1432, 274] width 173 height 30
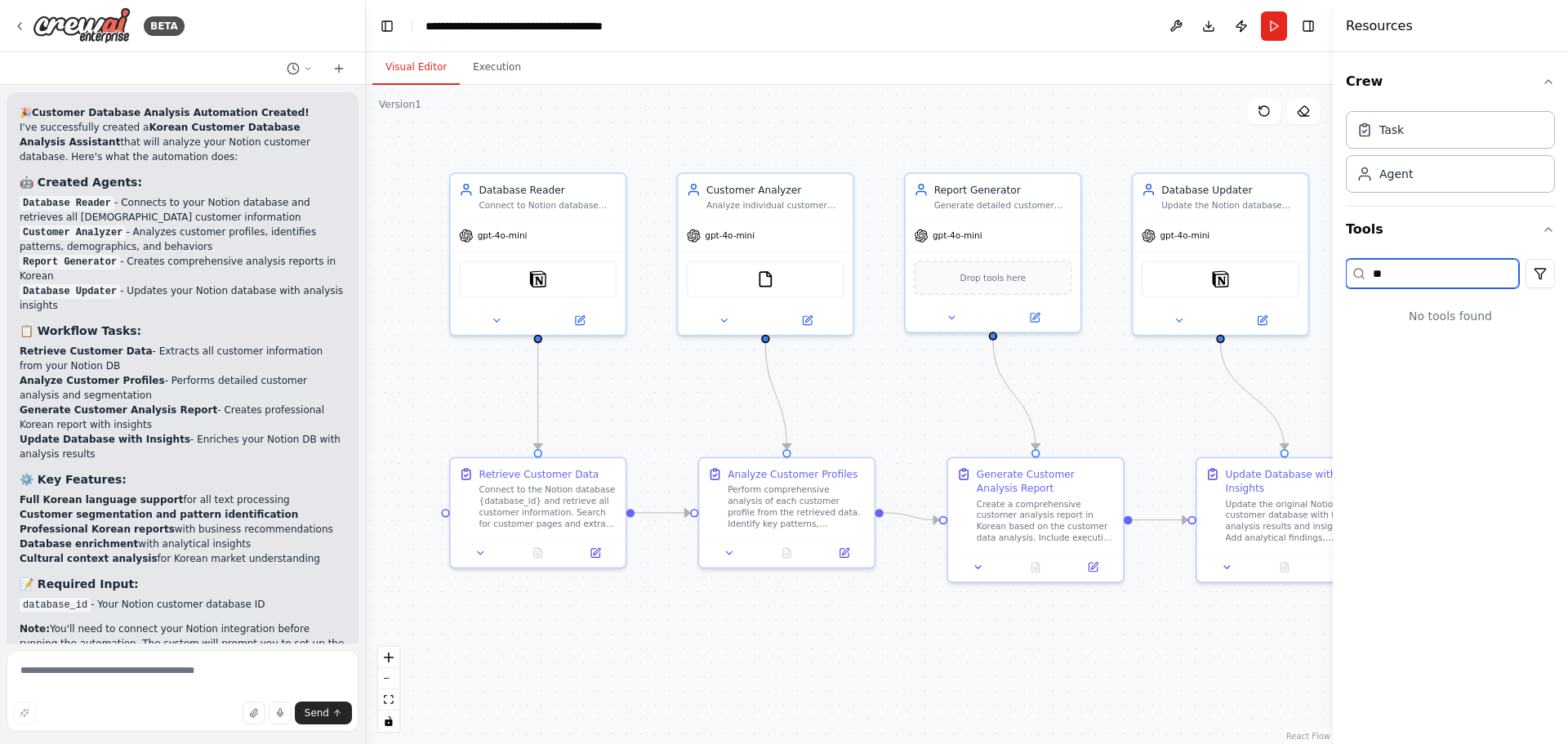
type input "*"
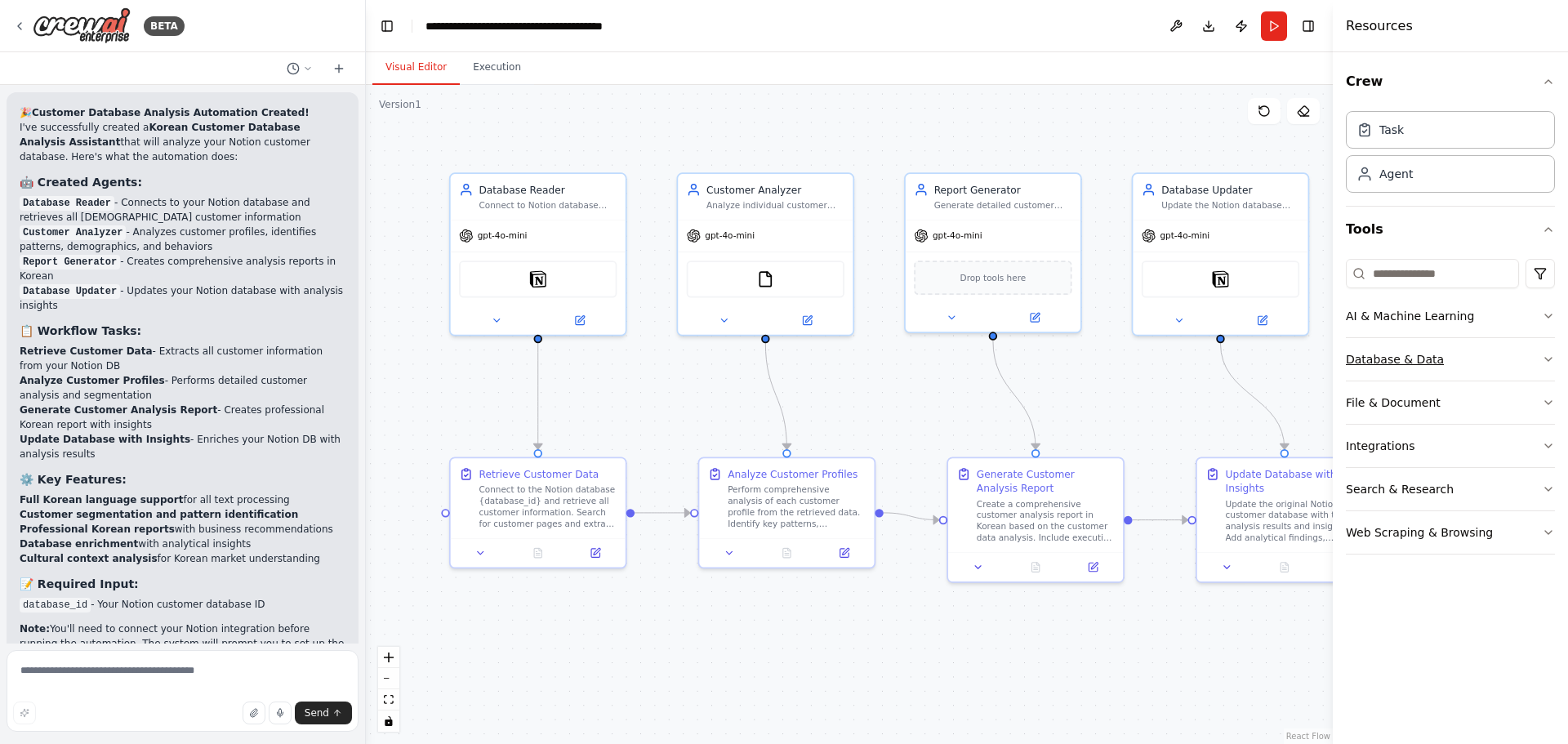
click at [1547, 360] on icon "button" at bounding box center [1548, 360] width 13 height 13
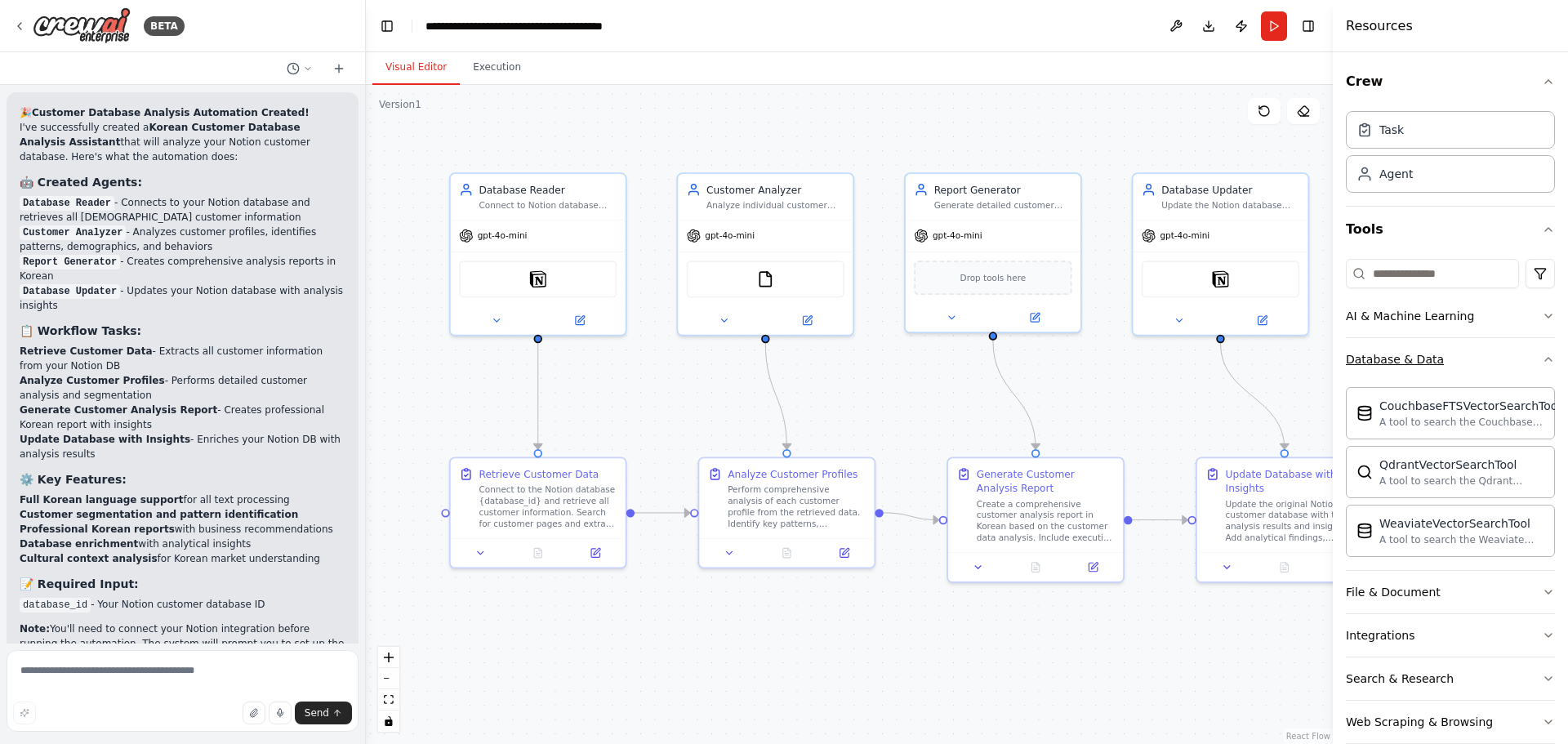
click at [1542, 357] on icon "button" at bounding box center [1548, 360] width 13 height 13
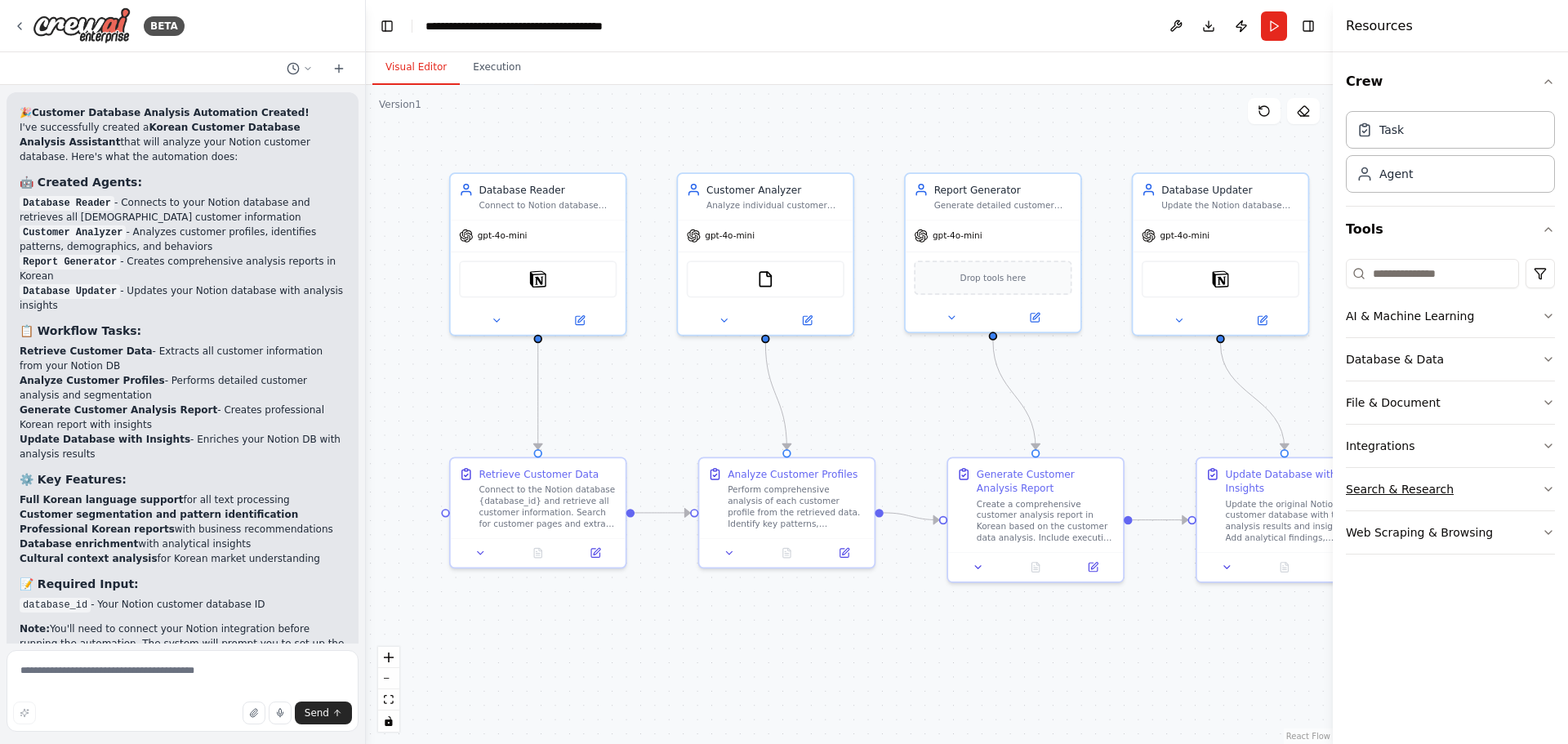
click at [1549, 491] on icon "button" at bounding box center [1548, 490] width 13 height 13
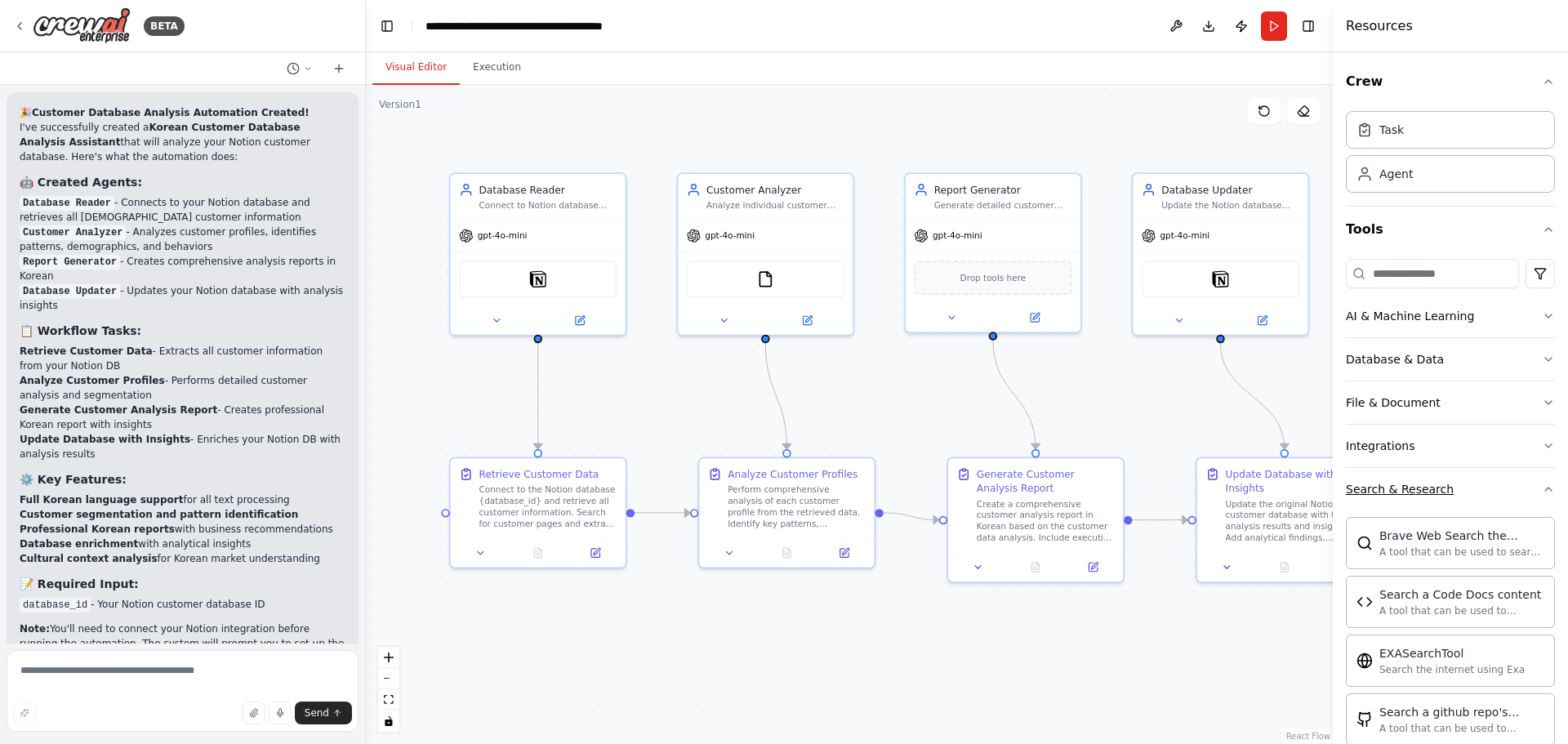
click at [1542, 489] on icon "button" at bounding box center [1548, 490] width 13 height 13
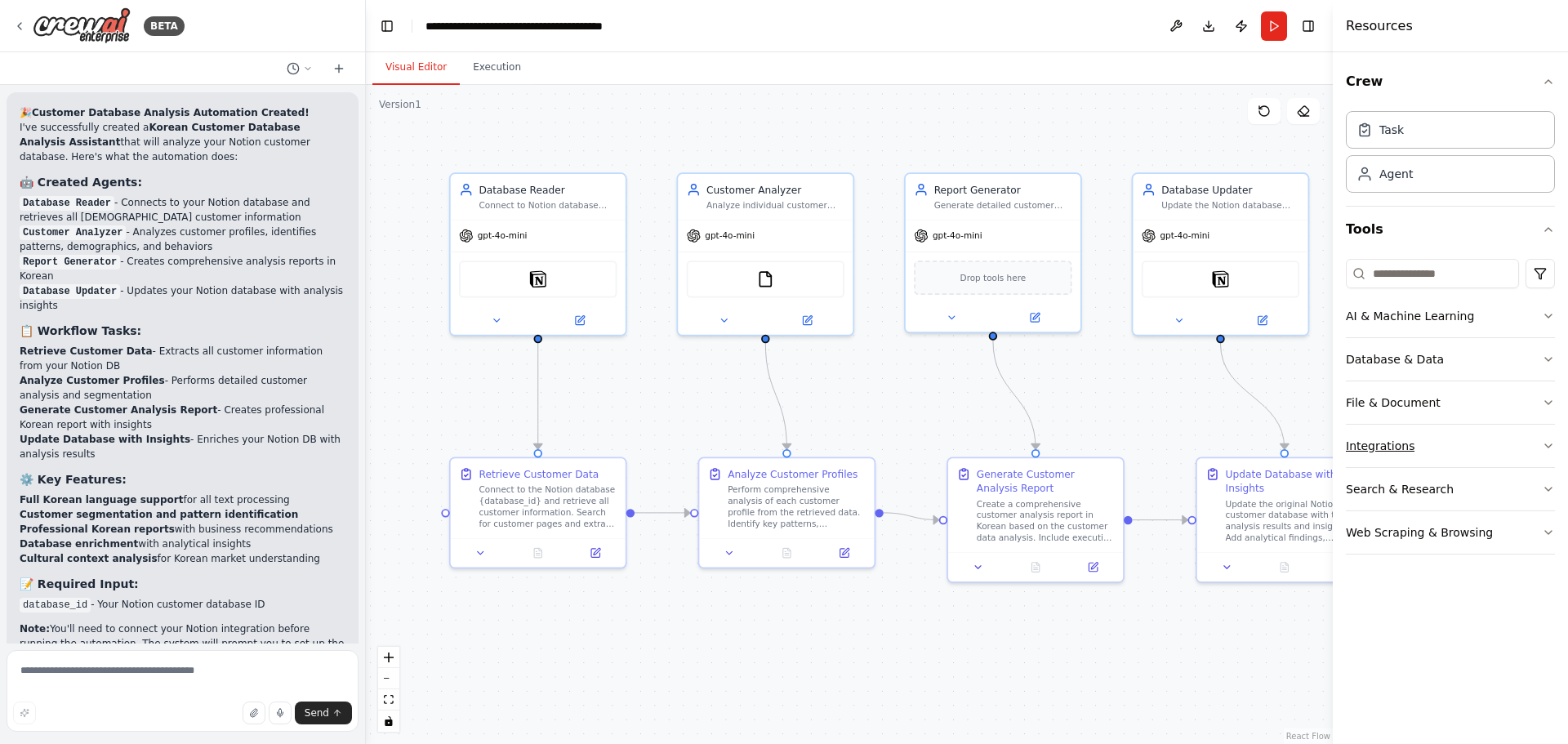
click at [1547, 443] on icon "button" at bounding box center [1548, 446] width 13 height 13
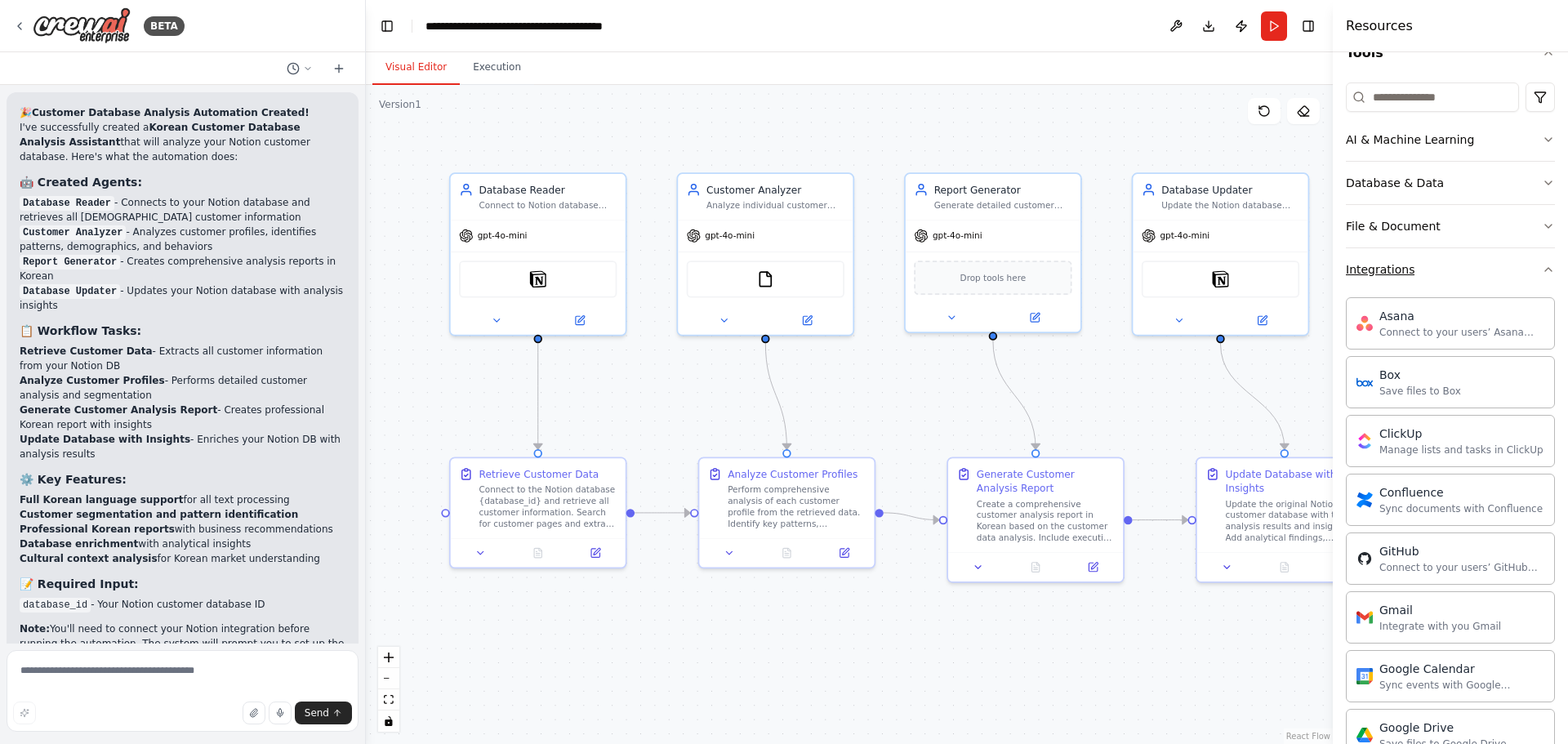
scroll to position [245, 0]
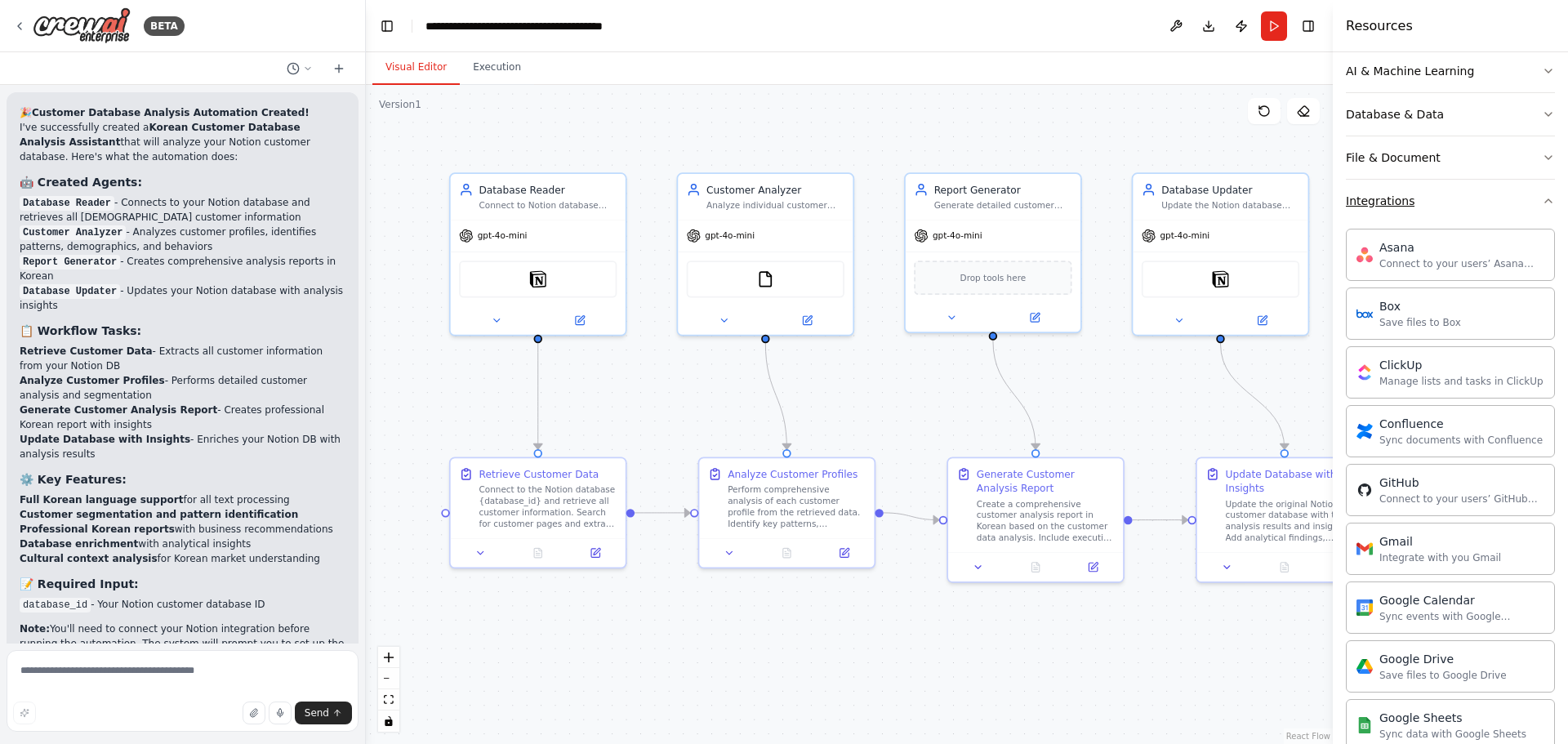
click at [1542, 199] on icon "button" at bounding box center [1548, 201] width 13 height 13
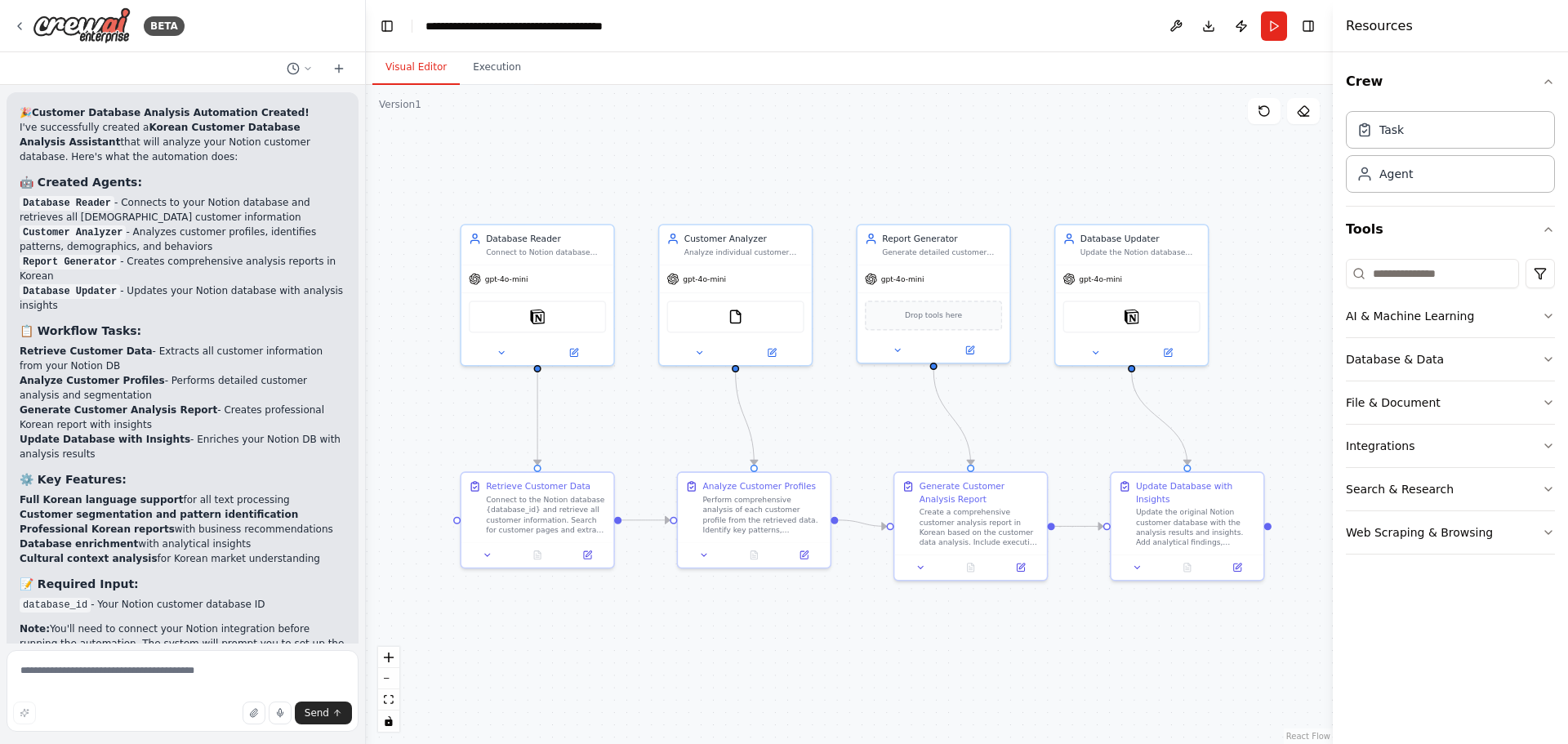
drag, startPoint x: 1190, startPoint y: 613, endPoint x: 1114, endPoint y: 613, distance: 76.0
click at [1114, 613] on div ".deletable-edge-delete-btn { width: 20px; height: 20px; border: 0px solid #ffff…" at bounding box center [849, 414] width 967 height 659
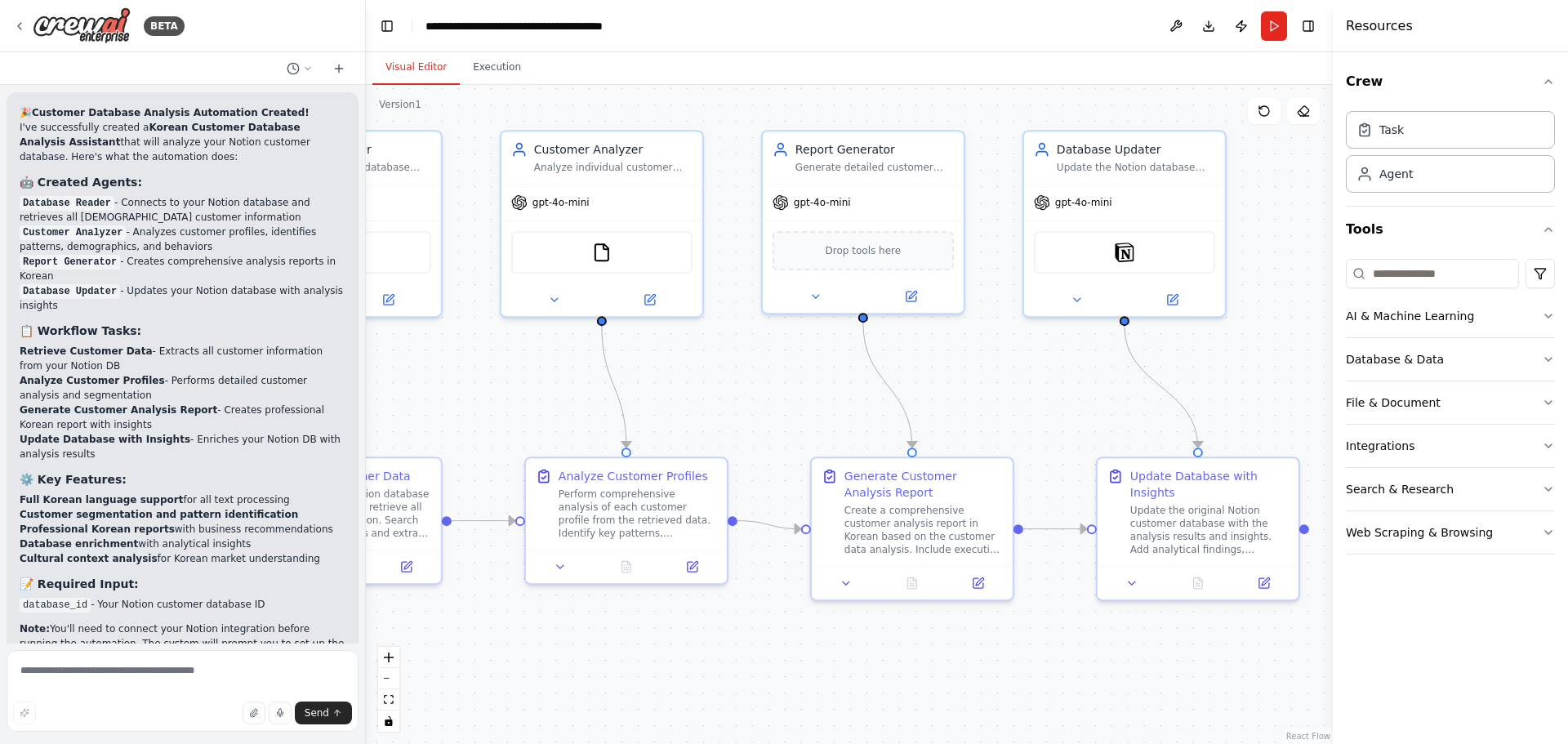
drag, startPoint x: 1149, startPoint y: 614, endPoint x: 1148, endPoint y: 642, distance: 28.0
click at [1148, 642] on div ".deletable-edge-delete-btn { width: 20px; height: 20px; border: 0px solid #ffff…" at bounding box center [849, 414] width 967 height 659
